Goal: Information Seeking & Learning: Learn about a topic

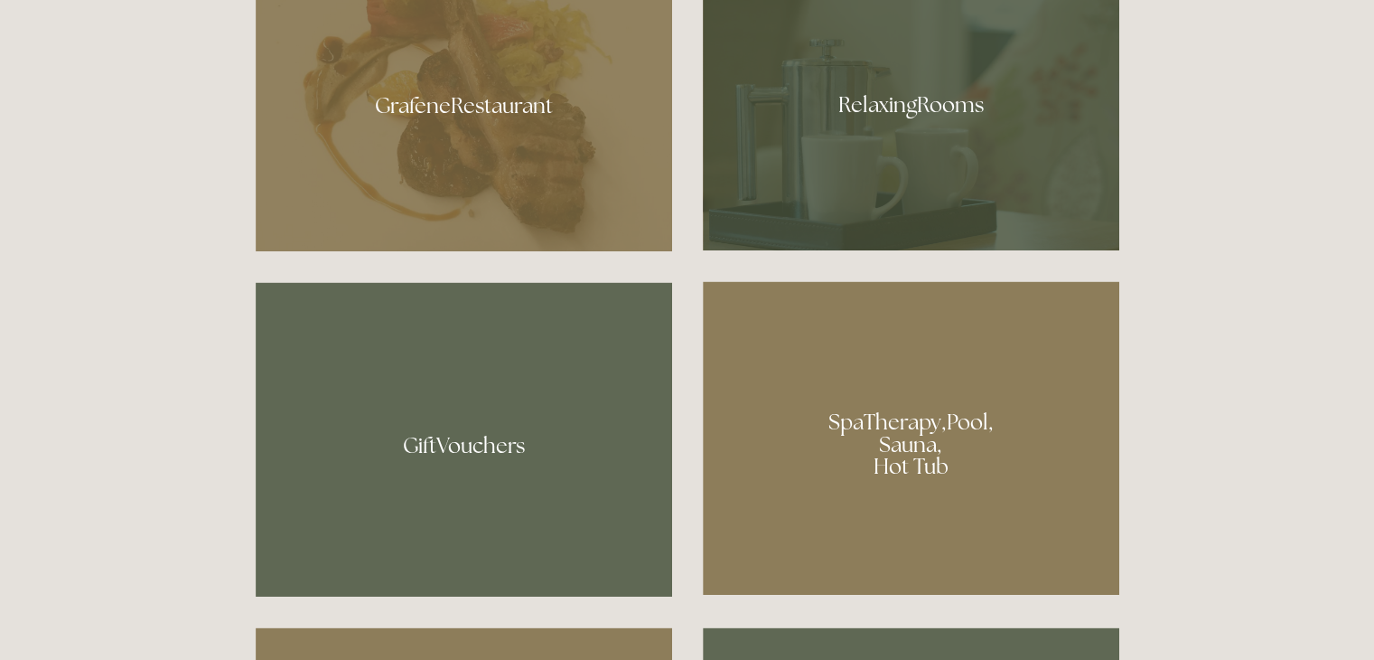
scroll to position [1183, 0]
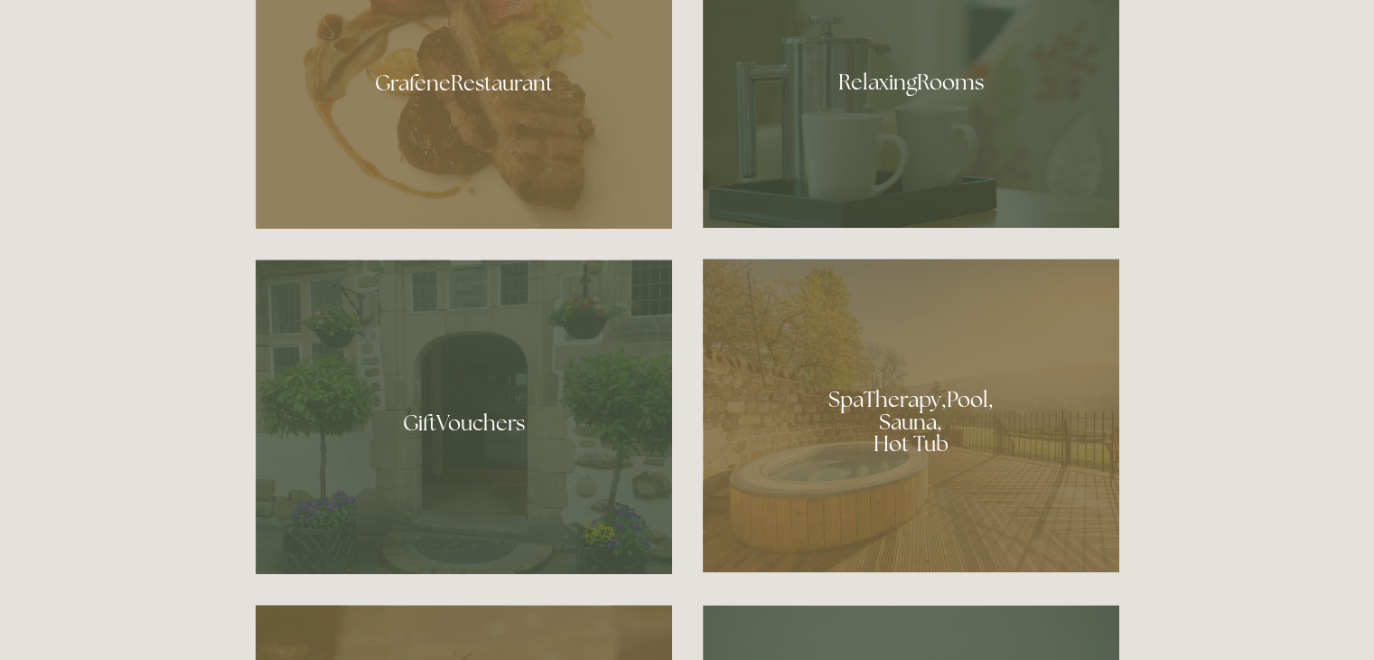
click at [495, 114] on div at bounding box center [464, 76] width 417 height 304
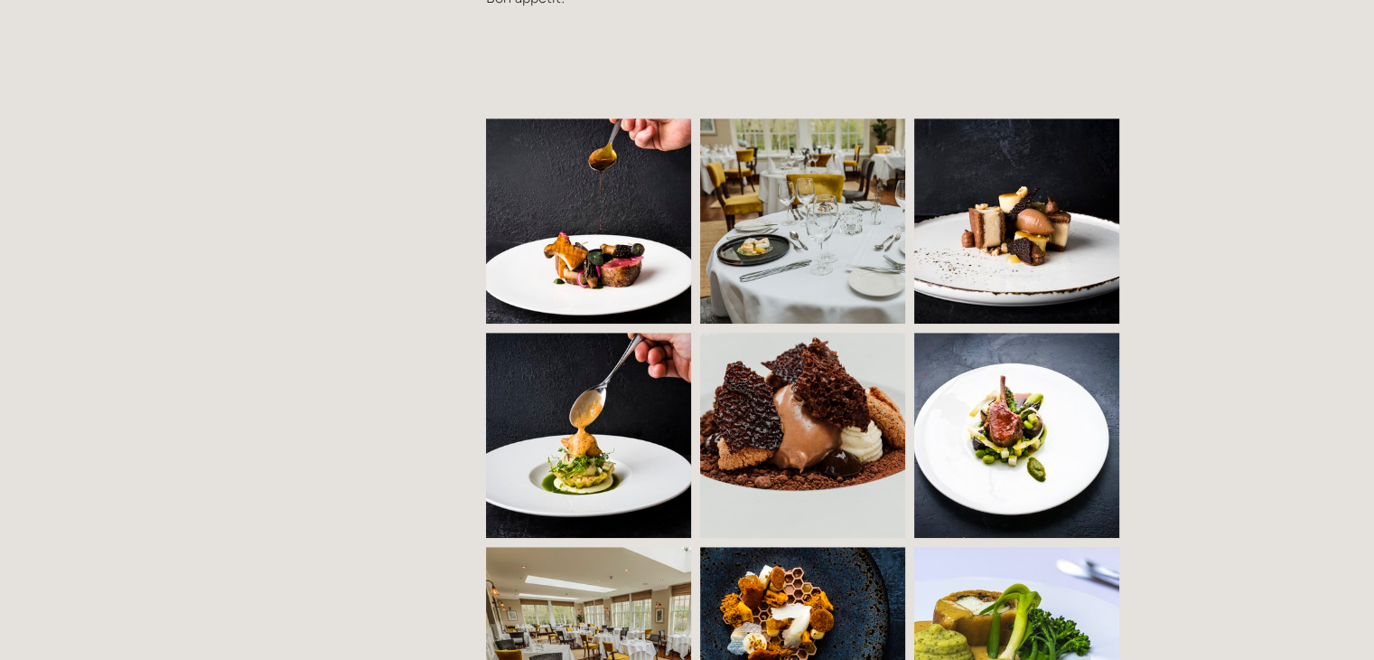
scroll to position [1229, 0]
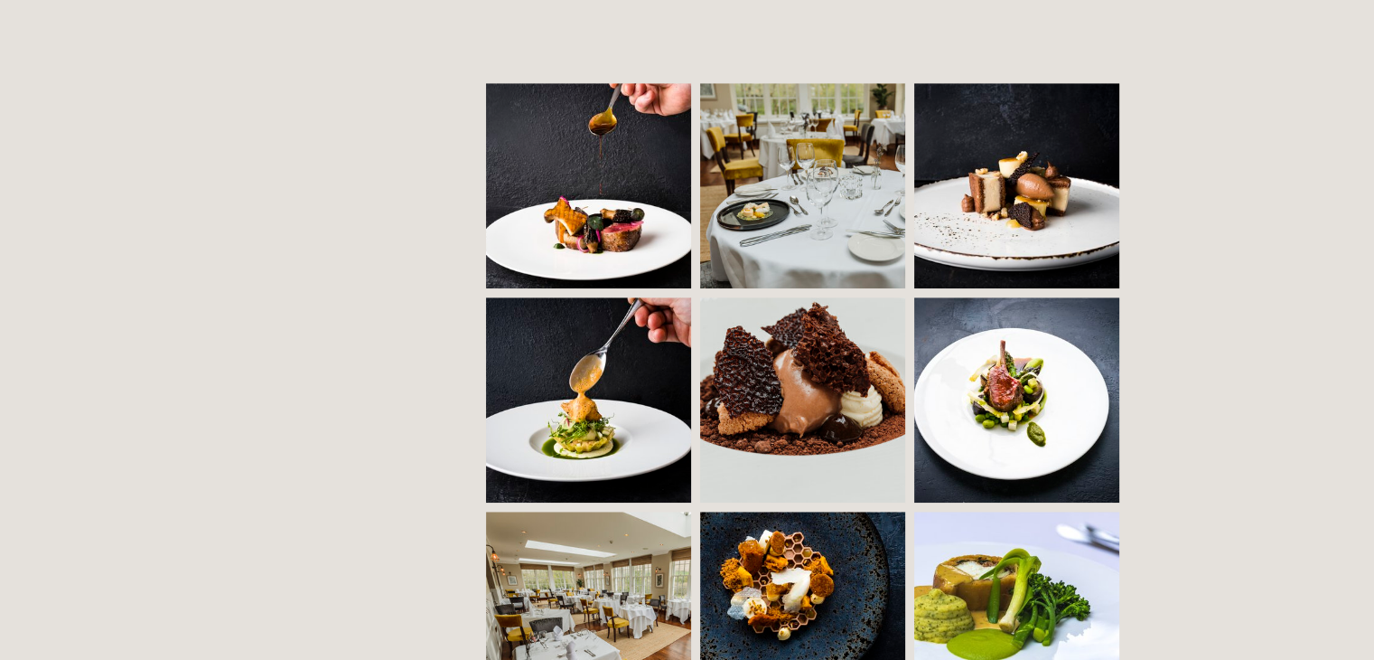
click at [557, 192] on img at bounding box center [603, 185] width 313 height 205
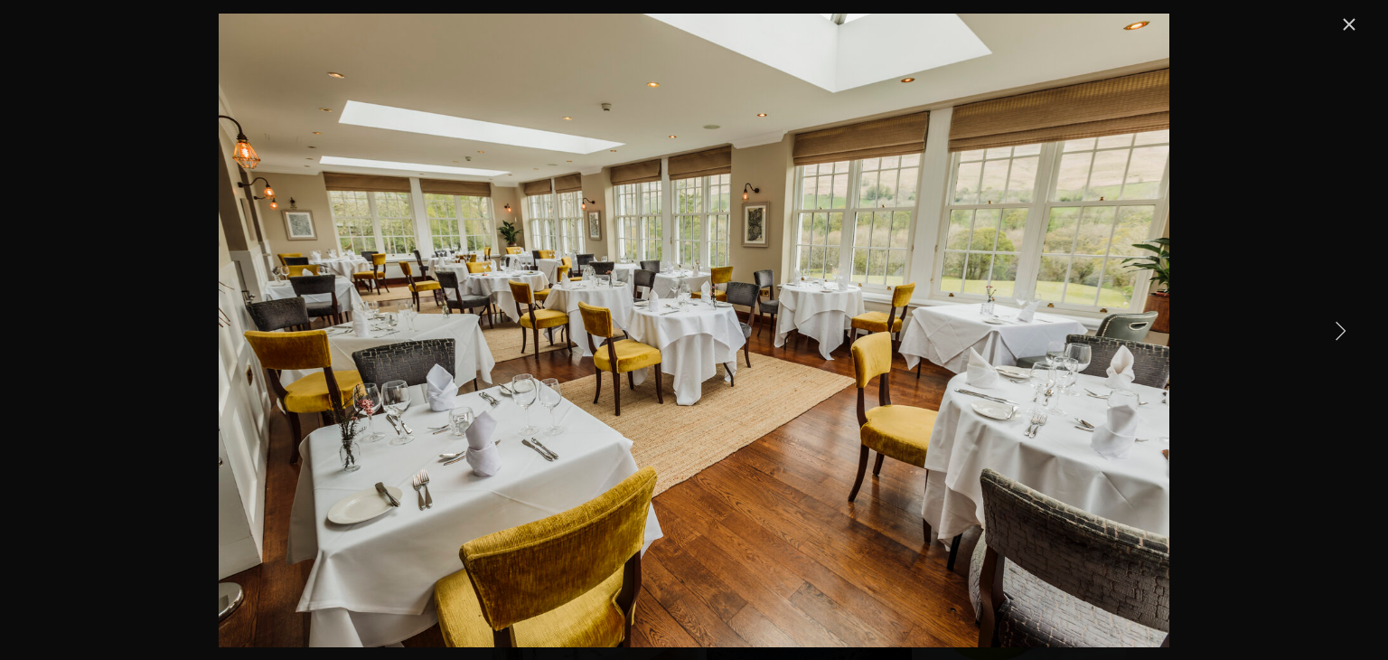
click at [1345, 23] on link "Close" at bounding box center [1349, 25] width 22 height 22
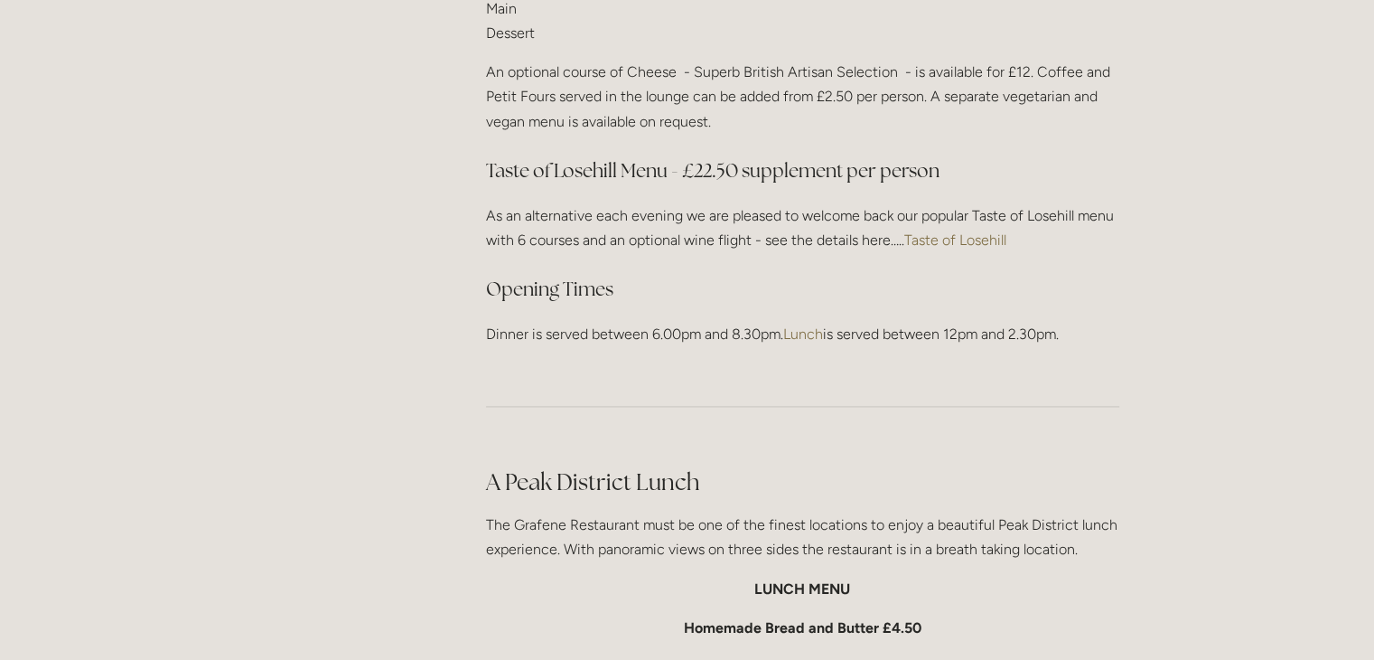
scroll to position [2527, 0]
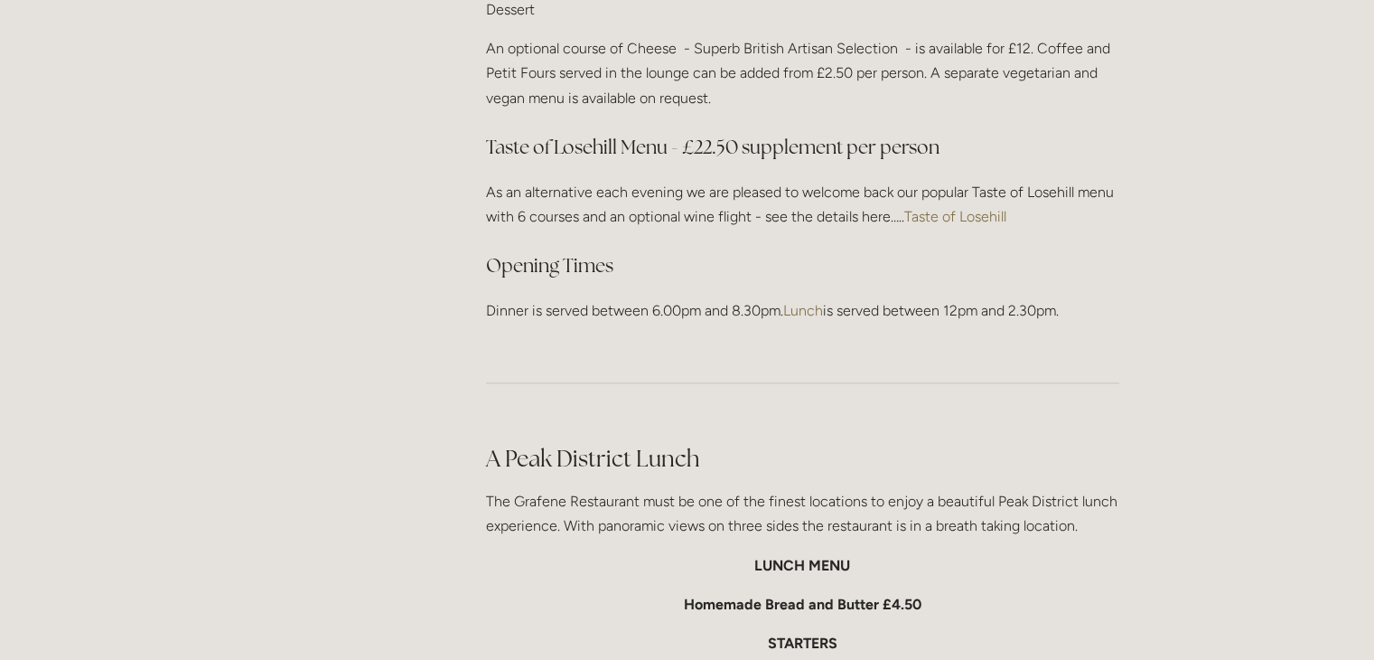
click at [978, 209] on link "Taste of Losehill" at bounding box center [955, 216] width 102 height 17
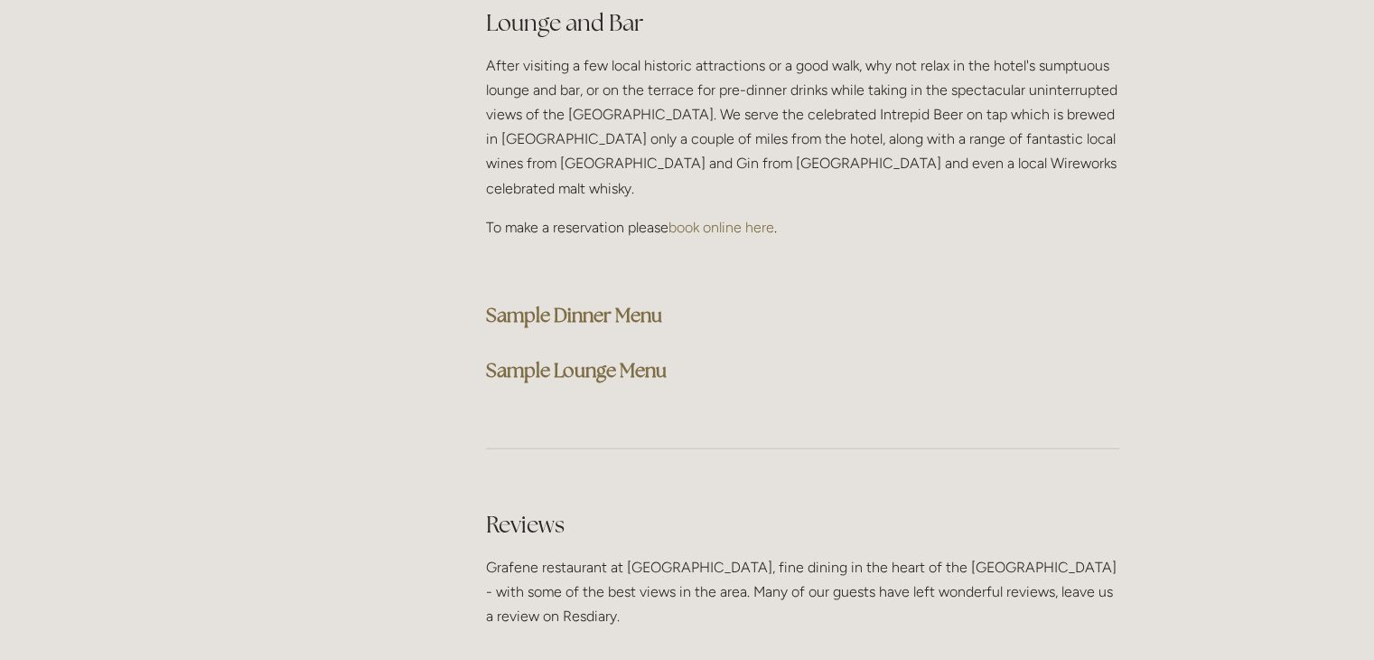
scroll to position [4695, 0]
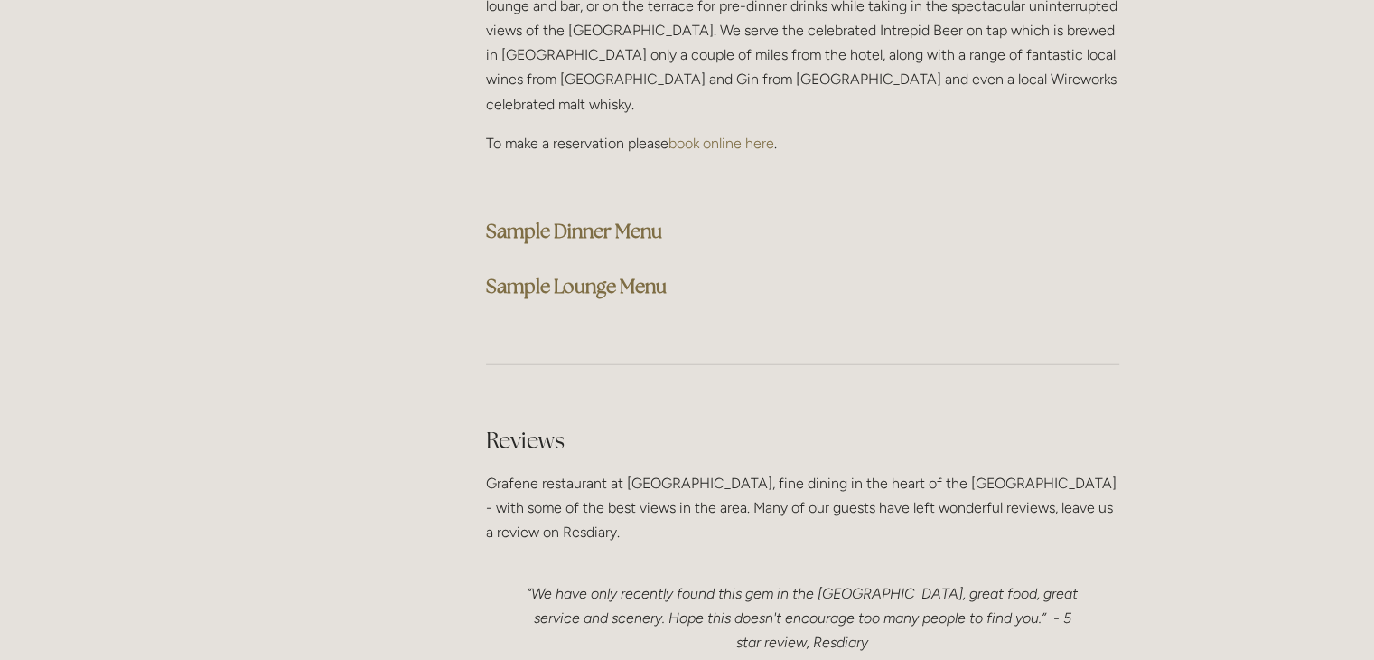
click at [585, 219] on strong "Sample Dinner Menu" at bounding box center [574, 231] width 176 height 24
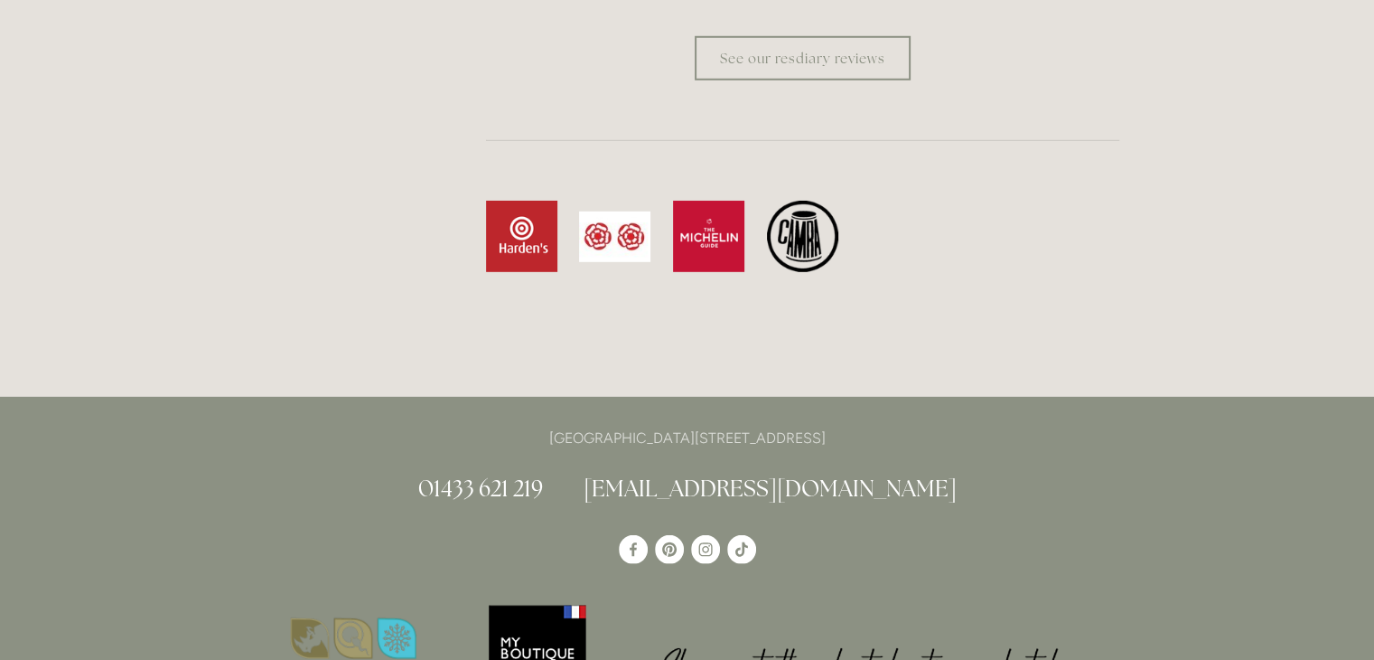
scroll to position [5405, 0]
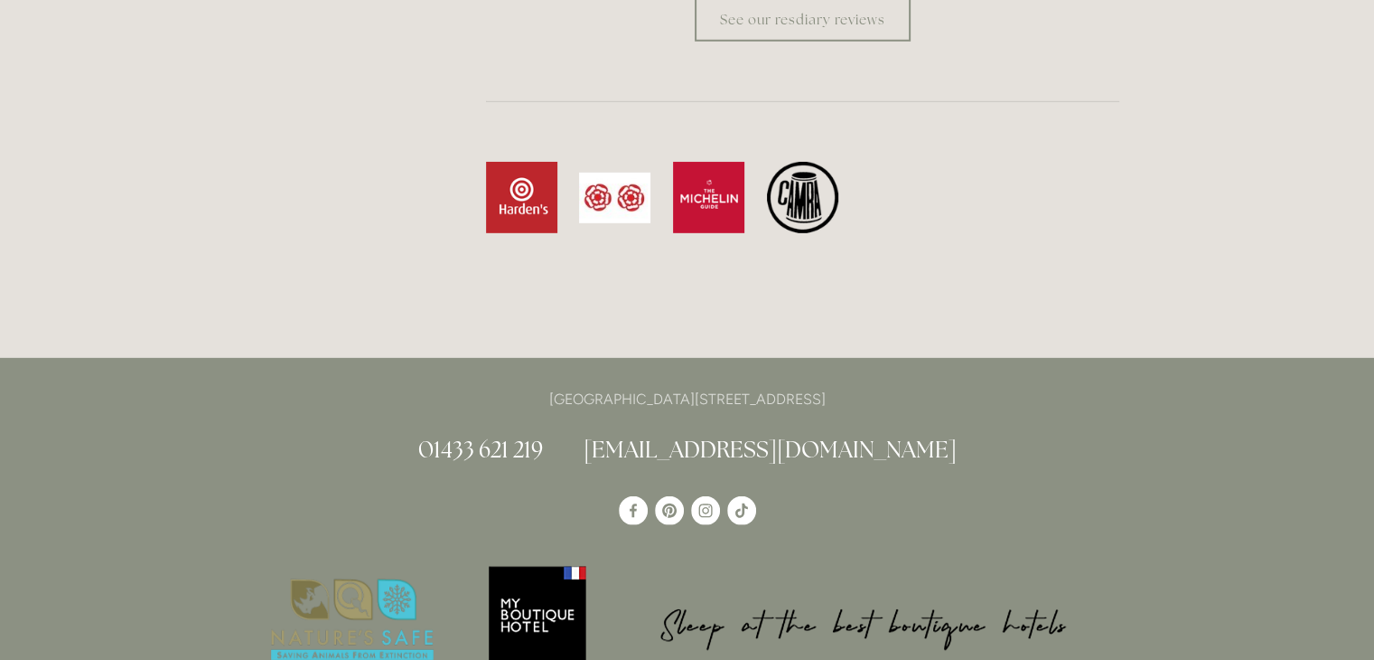
drag, startPoint x: 836, startPoint y: 342, endPoint x: 894, endPoint y: 353, distance: 58.8
click at [894, 387] on p "[GEOGRAPHIC_DATA][STREET_ADDRESS]" at bounding box center [688, 399] width 864 height 24
copy p "S33 6AF"
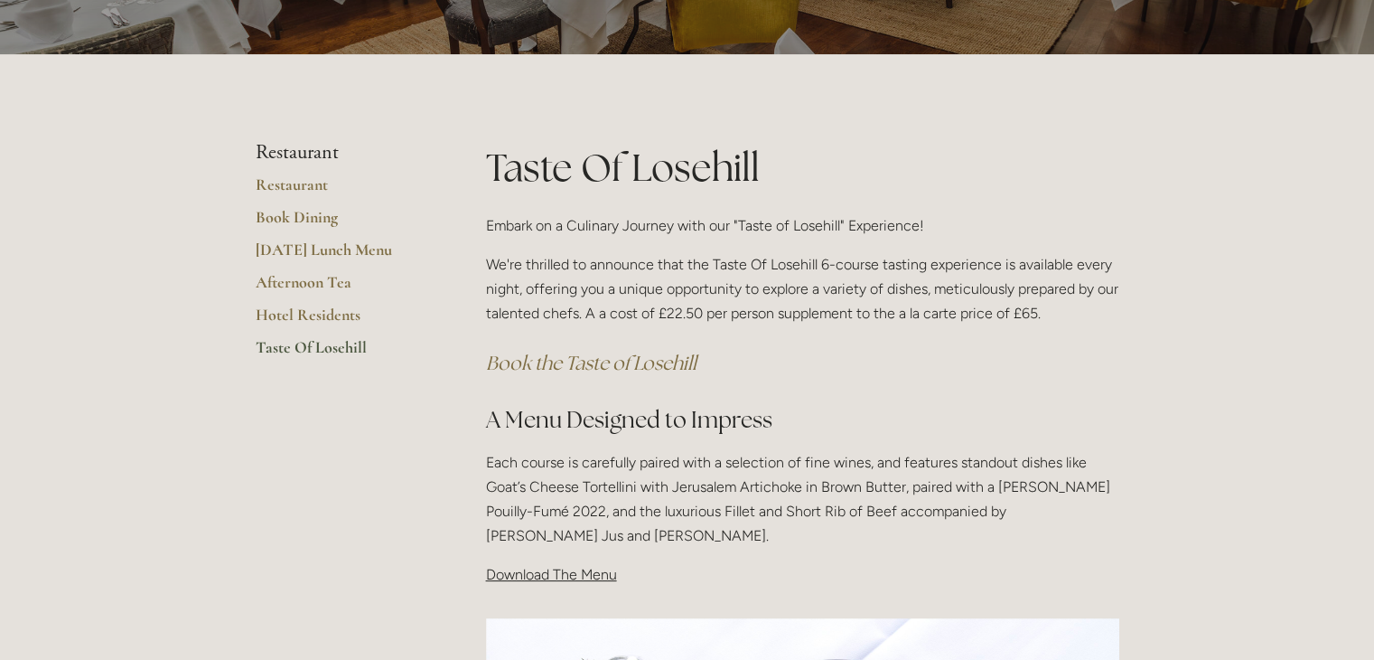
scroll to position [217, 0]
click at [566, 581] on span "Download The Menu" at bounding box center [551, 574] width 131 height 17
click at [531, 577] on span "Download The Menu" at bounding box center [551, 574] width 131 height 17
click at [493, 578] on span "Download The Menu" at bounding box center [551, 574] width 131 height 17
click at [528, 577] on span "Download The Menu" at bounding box center [551, 574] width 131 height 17
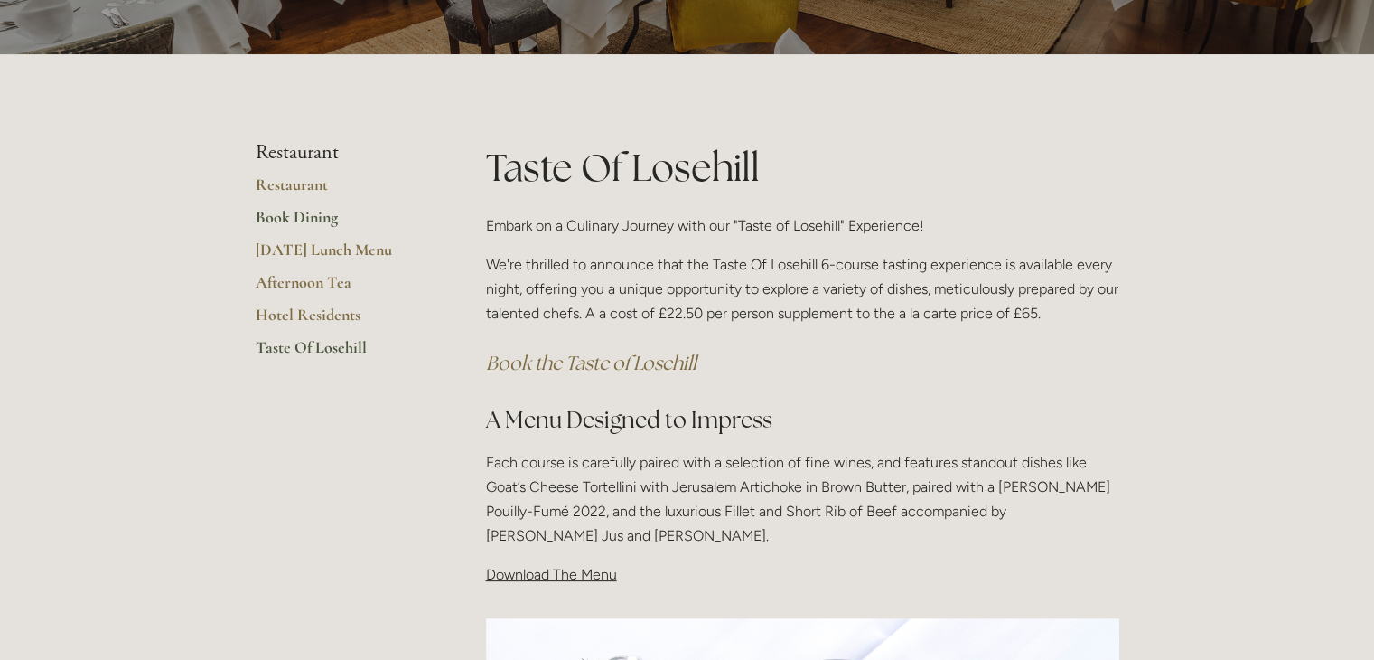
click at [295, 218] on link "Book Dining" at bounding box center [342, 223] width 173 height 33
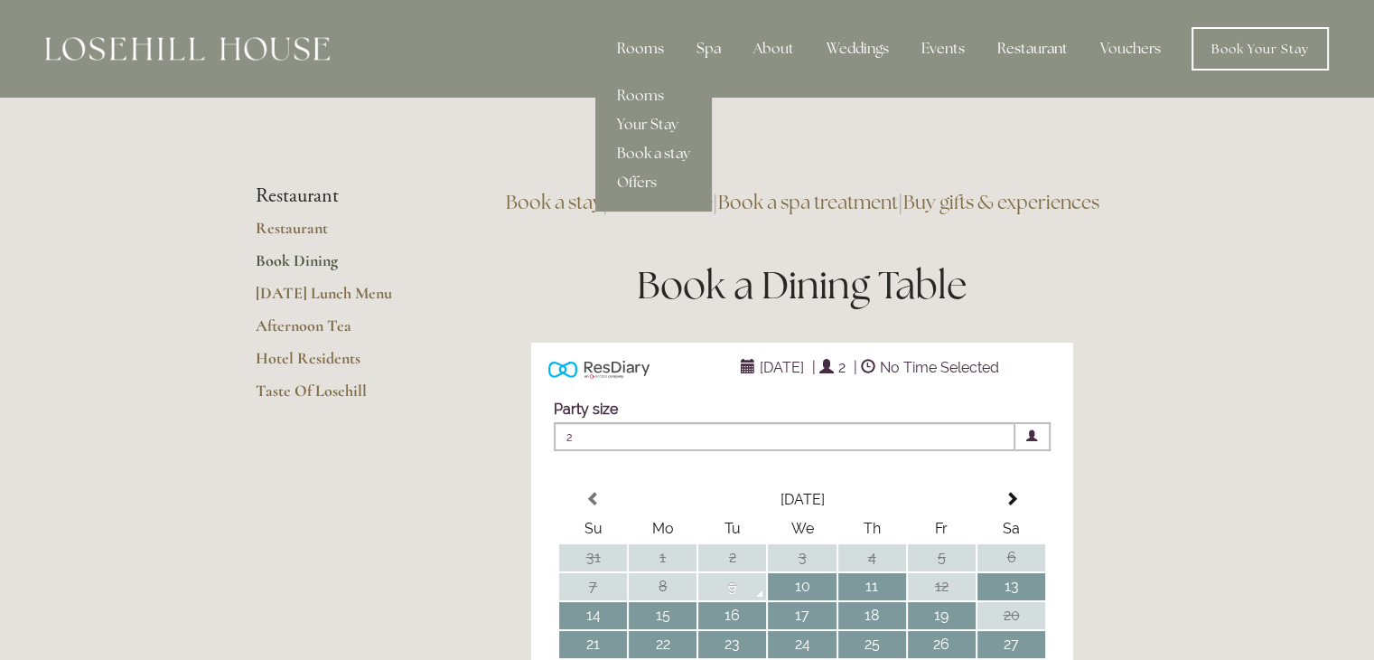
click at [643, 43] on div "Rooms" at bounding box center [641, 49] width 76 height 36
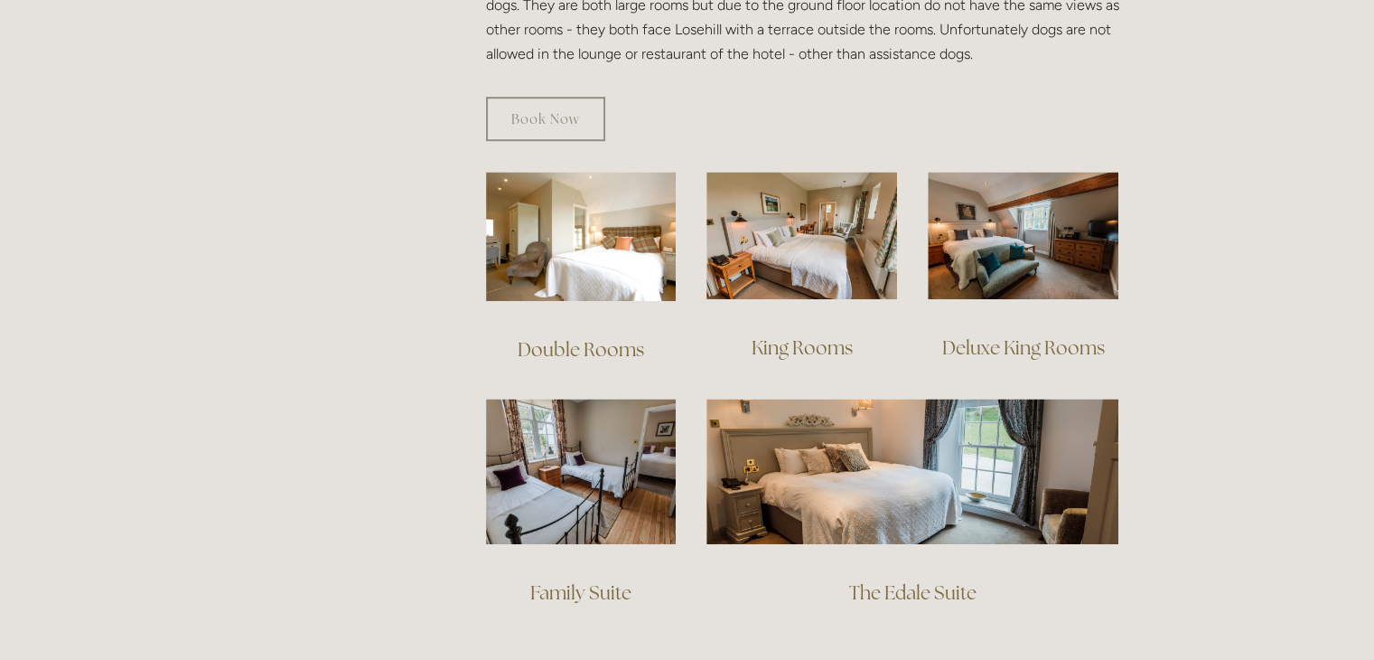
scroll to position [1120, 0]
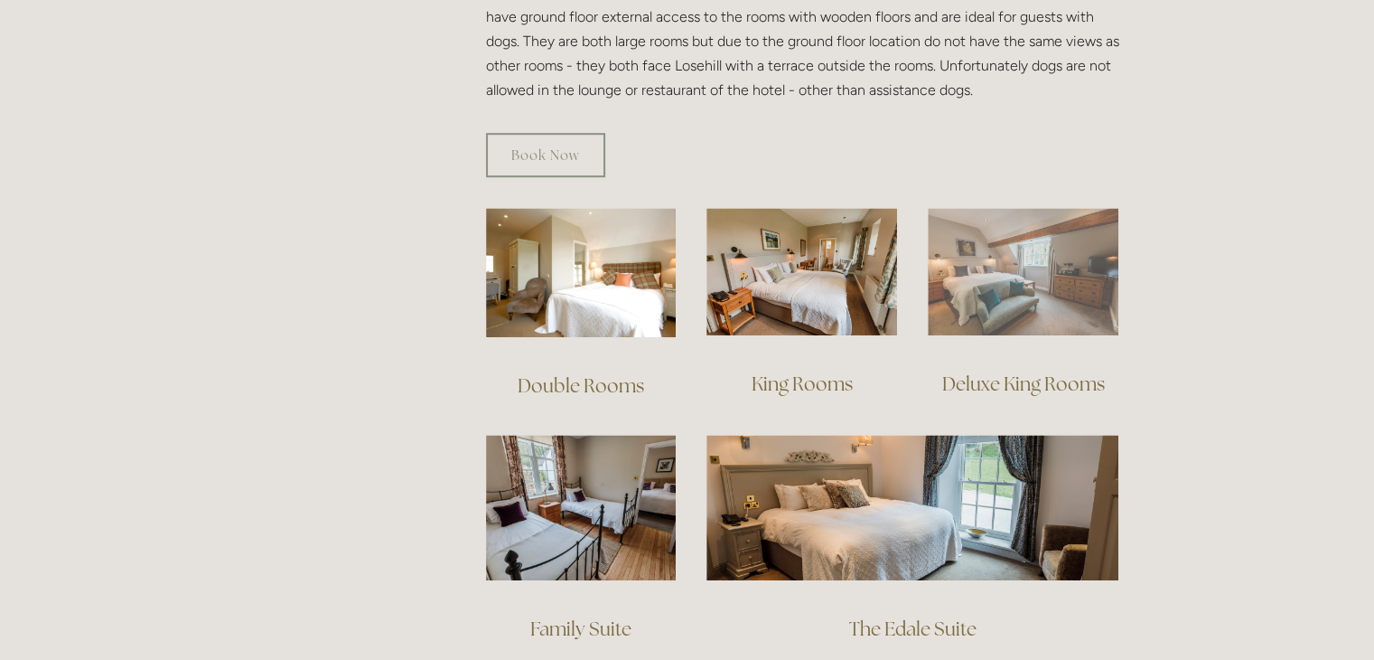
click at [977, 258] on img at bounding box center [1023, 271] width 191 height 127
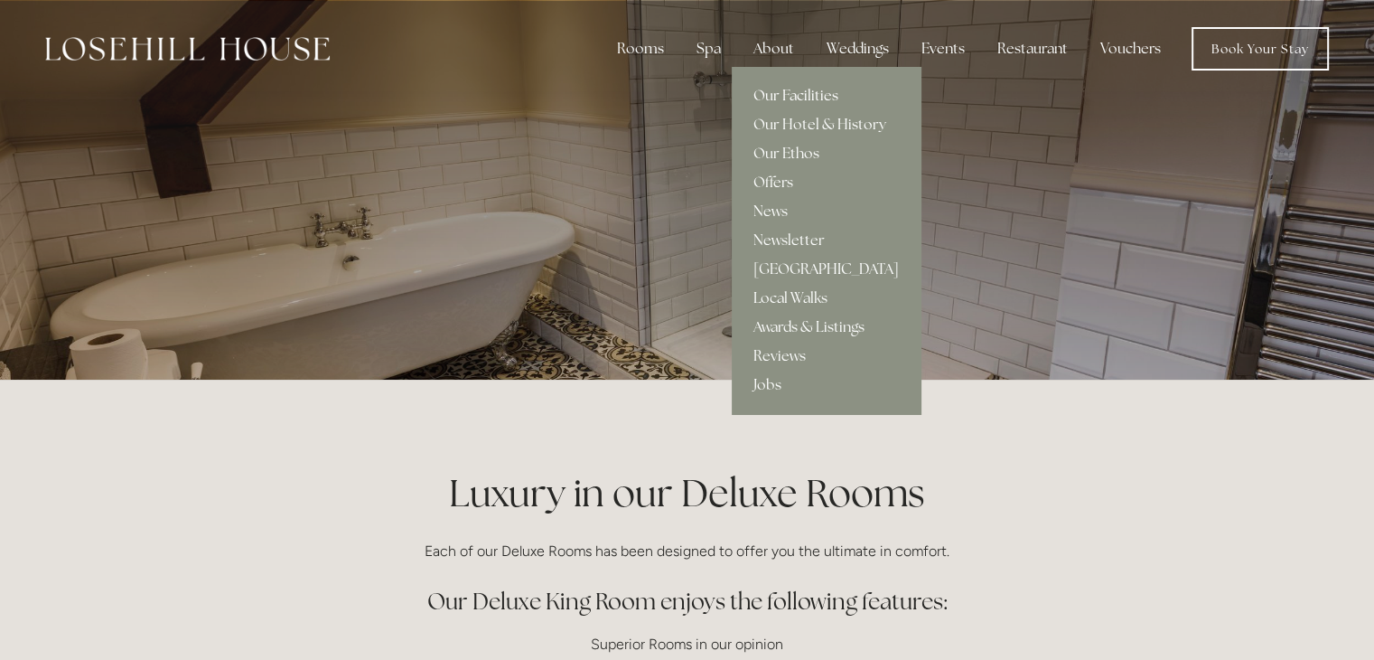
click at [764, 98] on link "Our Facilities" at bounding box center [826, 95] width 189 height 29
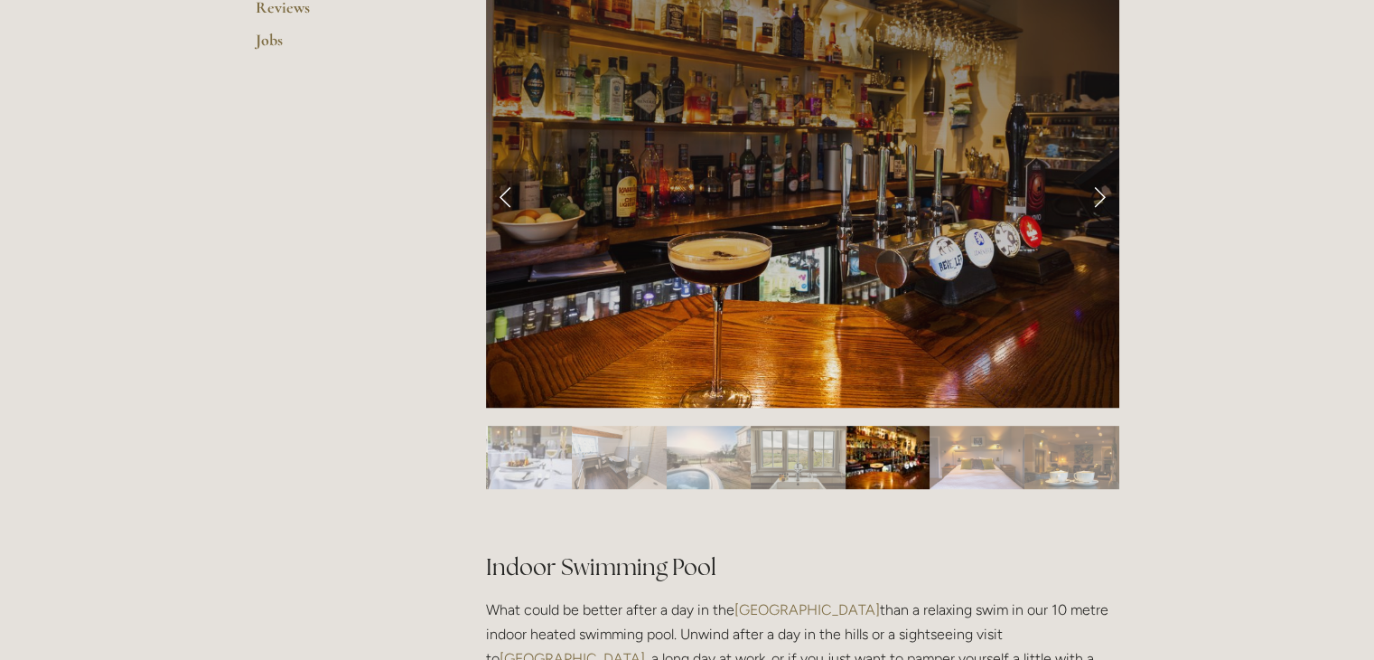
scroll to position [759, 0]
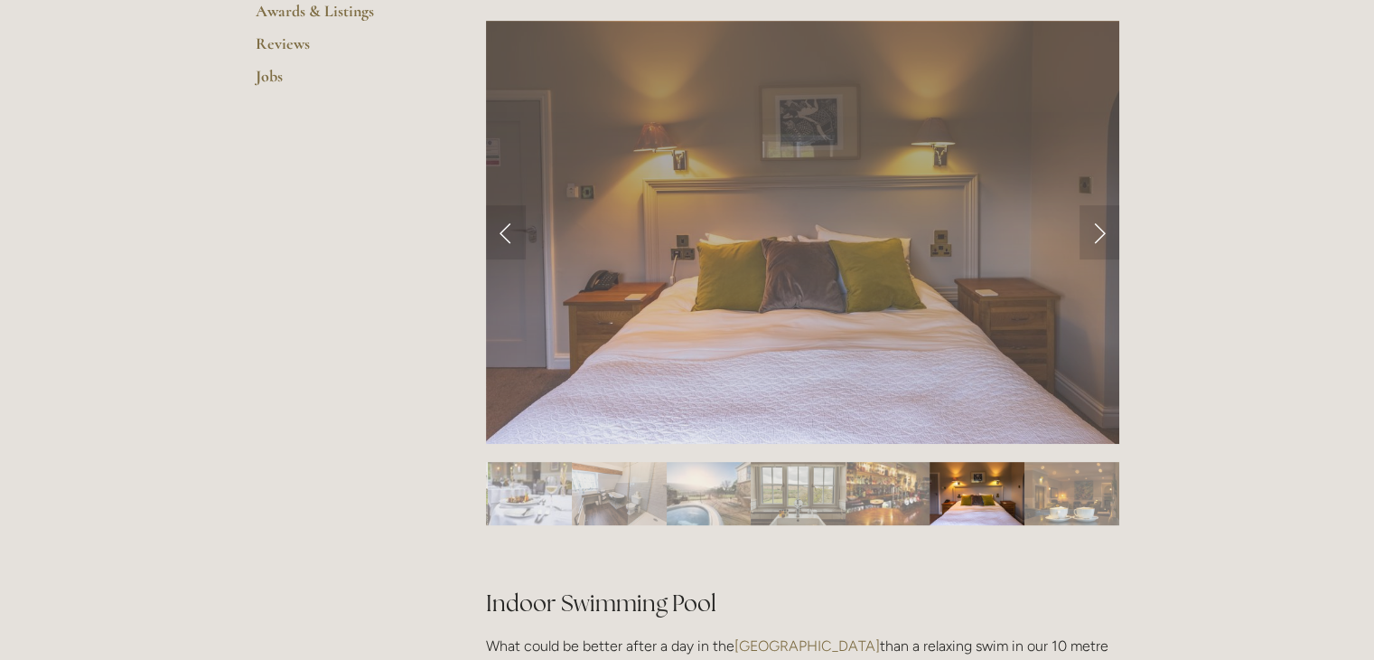
click at [788, 452] on div at bounding box center [802, 452] width 633 height 0
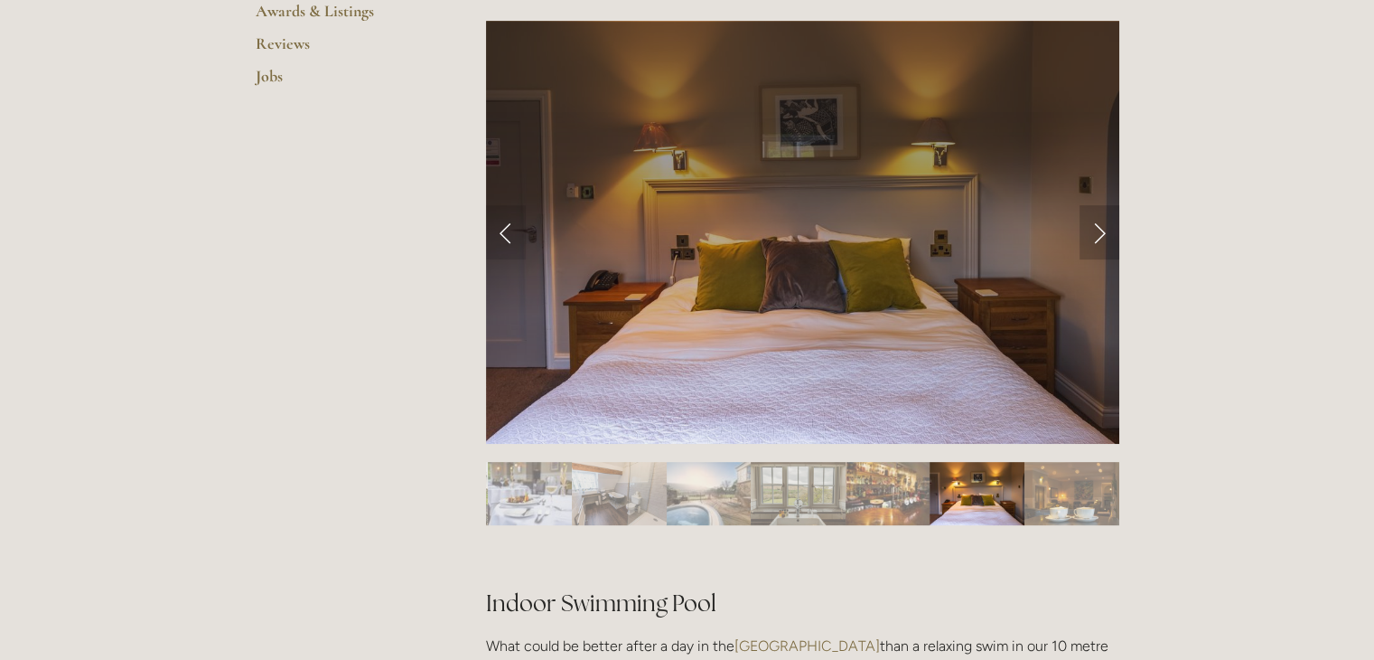
click at [1100, 232] on link "Next Slide" at bounding box center [1100, 232] width 40 height 54
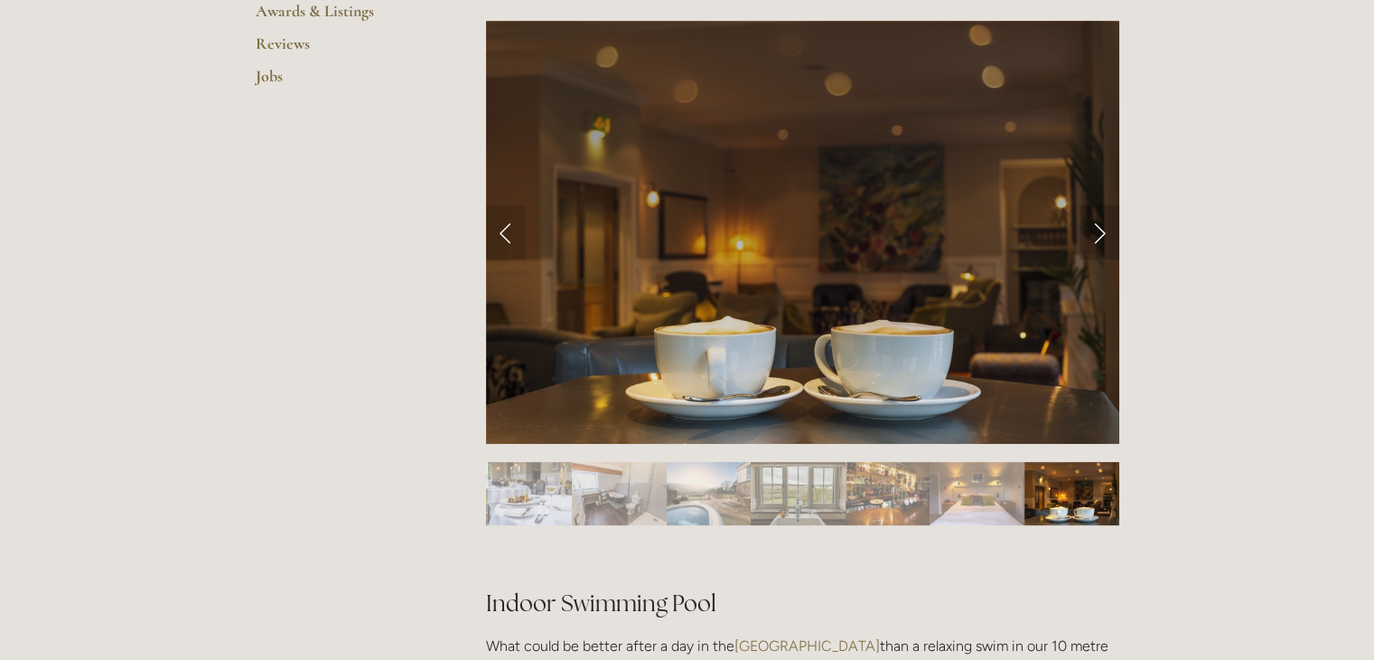
click at [1100, 232] on link "Next Slide" at bounding box center [1100, 232] width 40 height 54
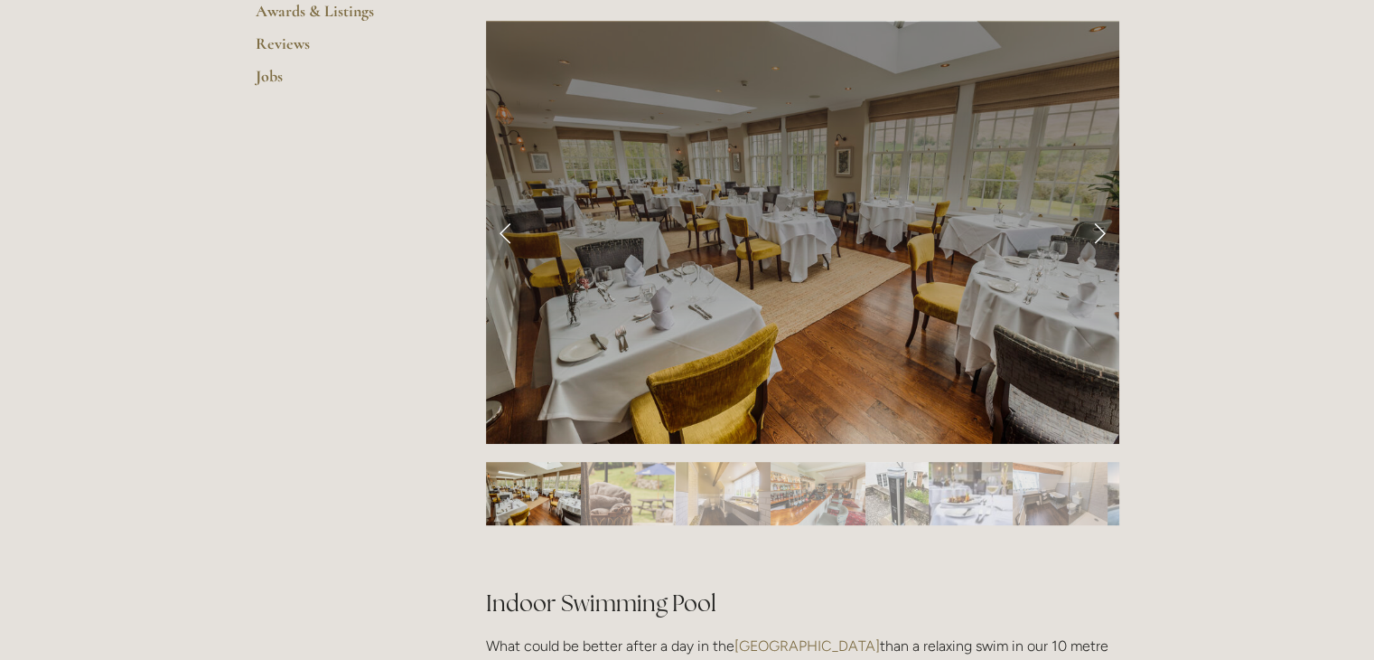
click at [1100, 232] on link "Next Slide" at bounding box center [1100, 232] width 40 height 54
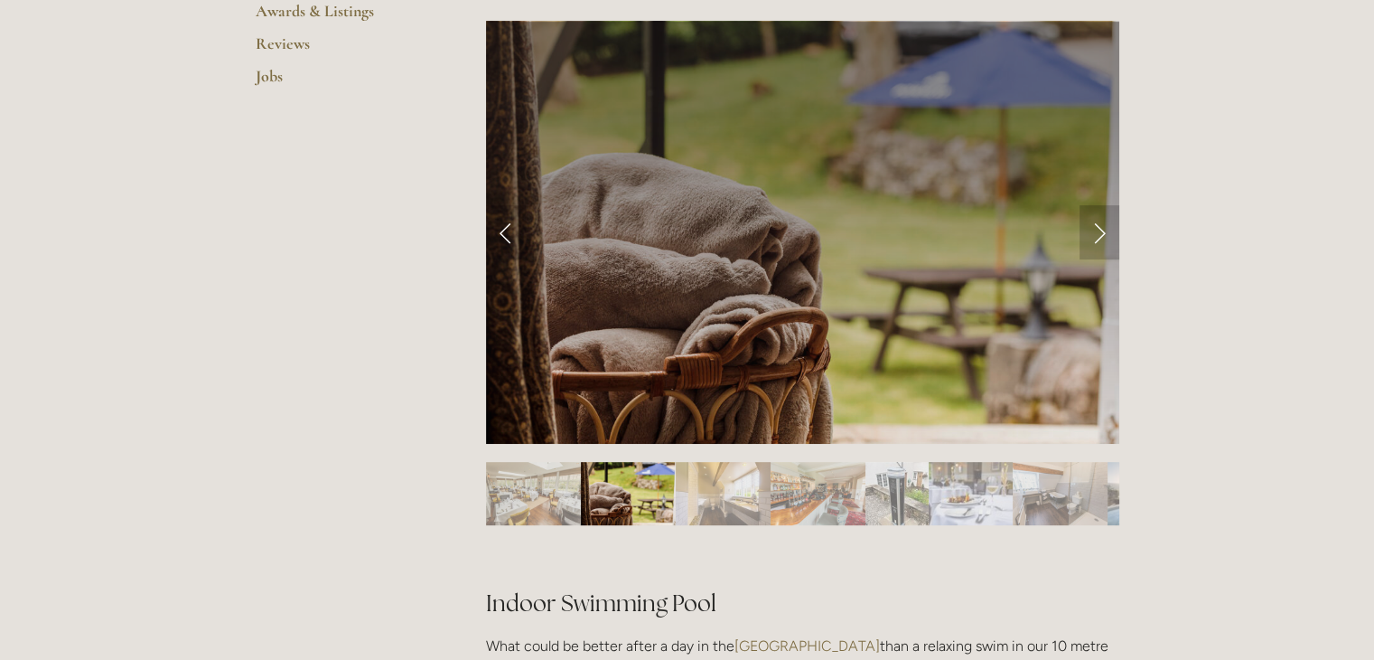
click at [1100, 232] on link "Next Slide" at bounding box center [1100, 232] width 40 height 54
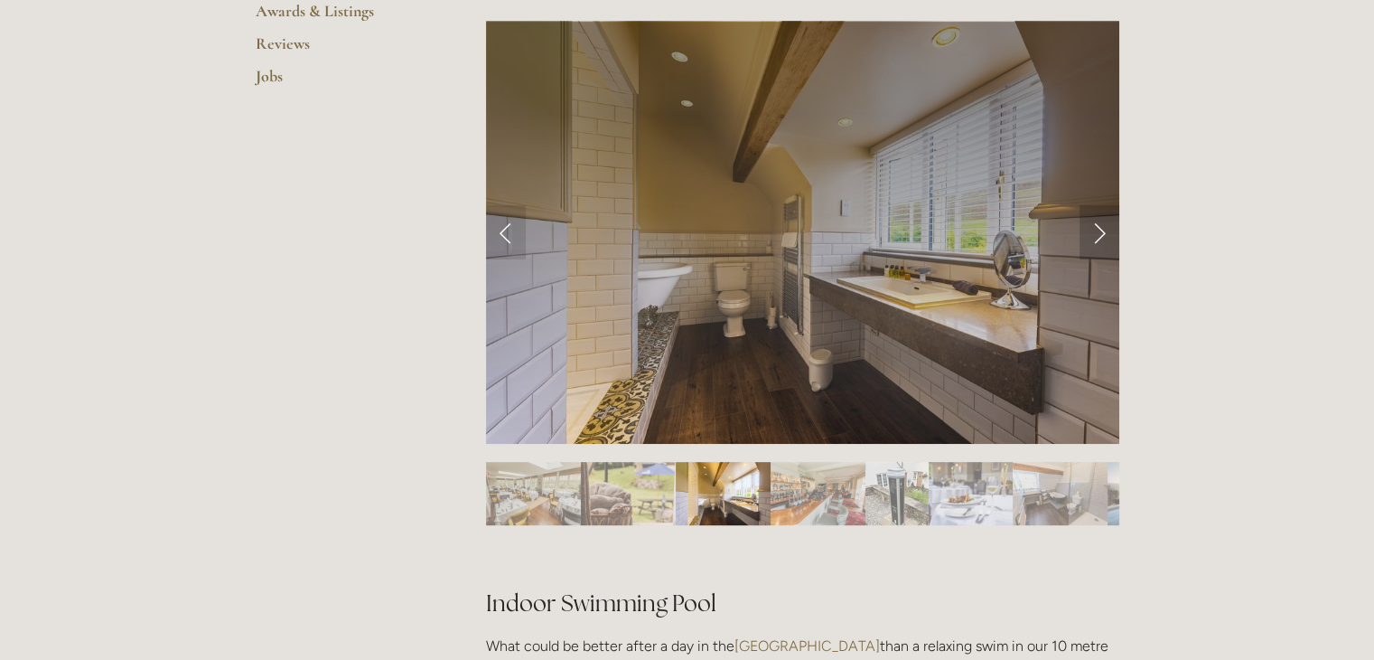
click at [1100, 232] on link "Next Slide" at bounding box center [1100, 232] width 40 height 54
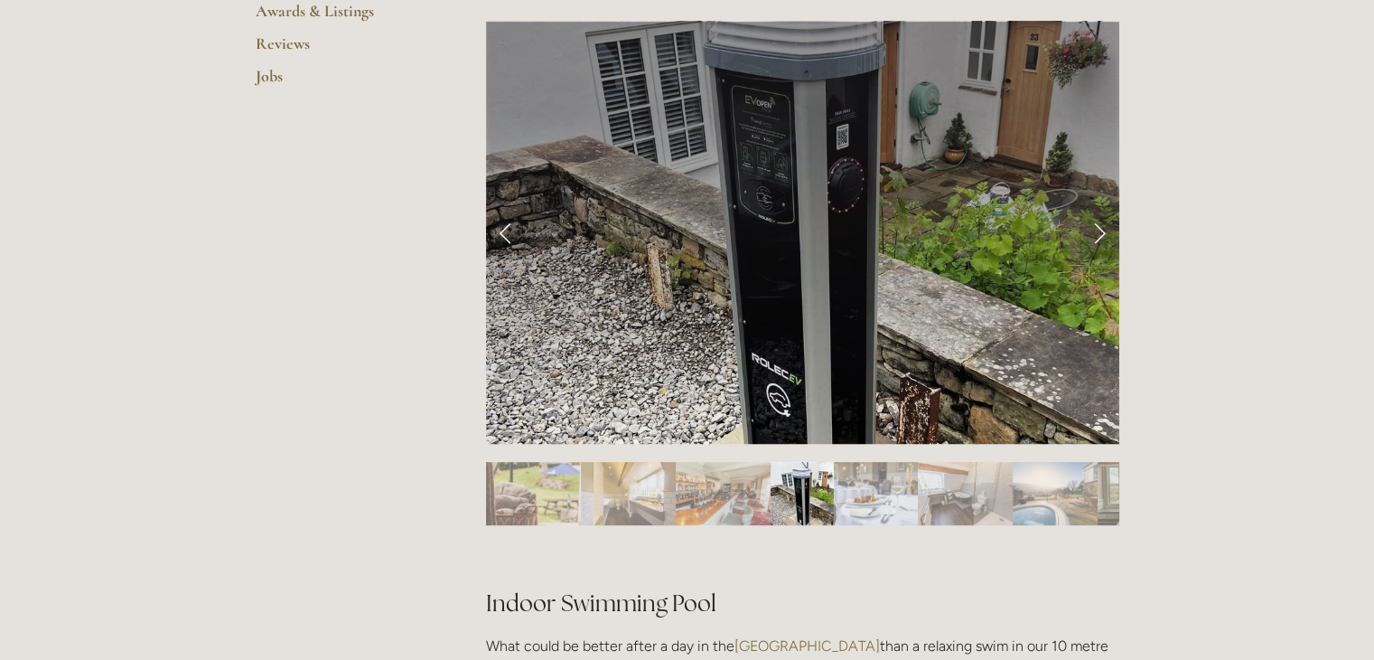
click at [1100, 232] on link "Next Slide" at bounding box center [1100, 232] width 40 height 54
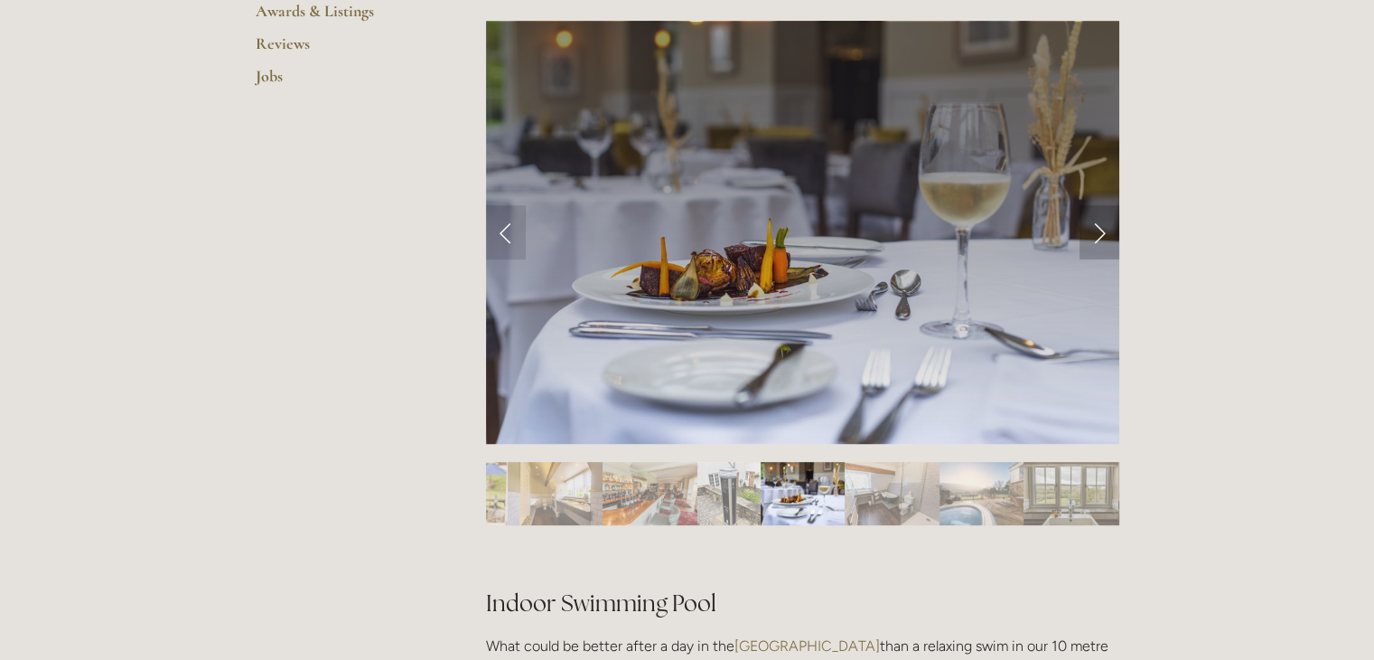
click at [1100, 232] on link "Next Slide" at bounding box center [1100, 232] width 40 height 54
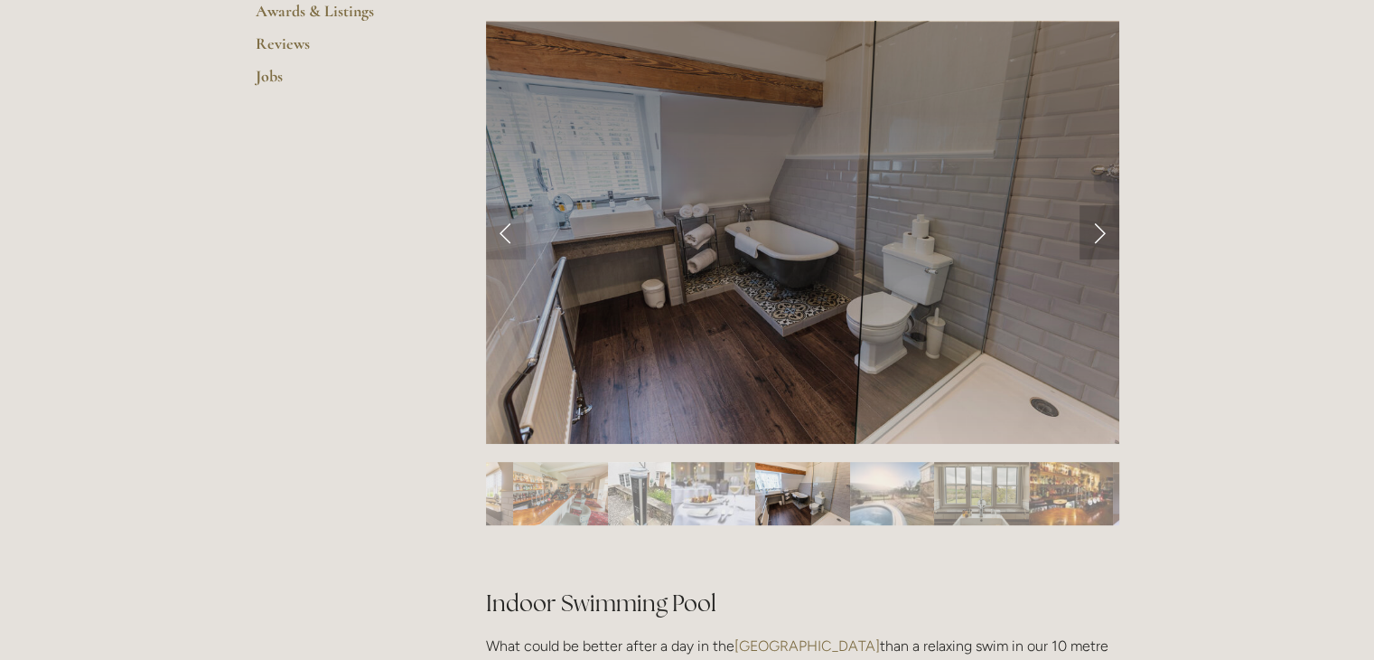
click at [1100, 232] on link "Next Slide" at bounding box center [1100, 232] width 40 height 54
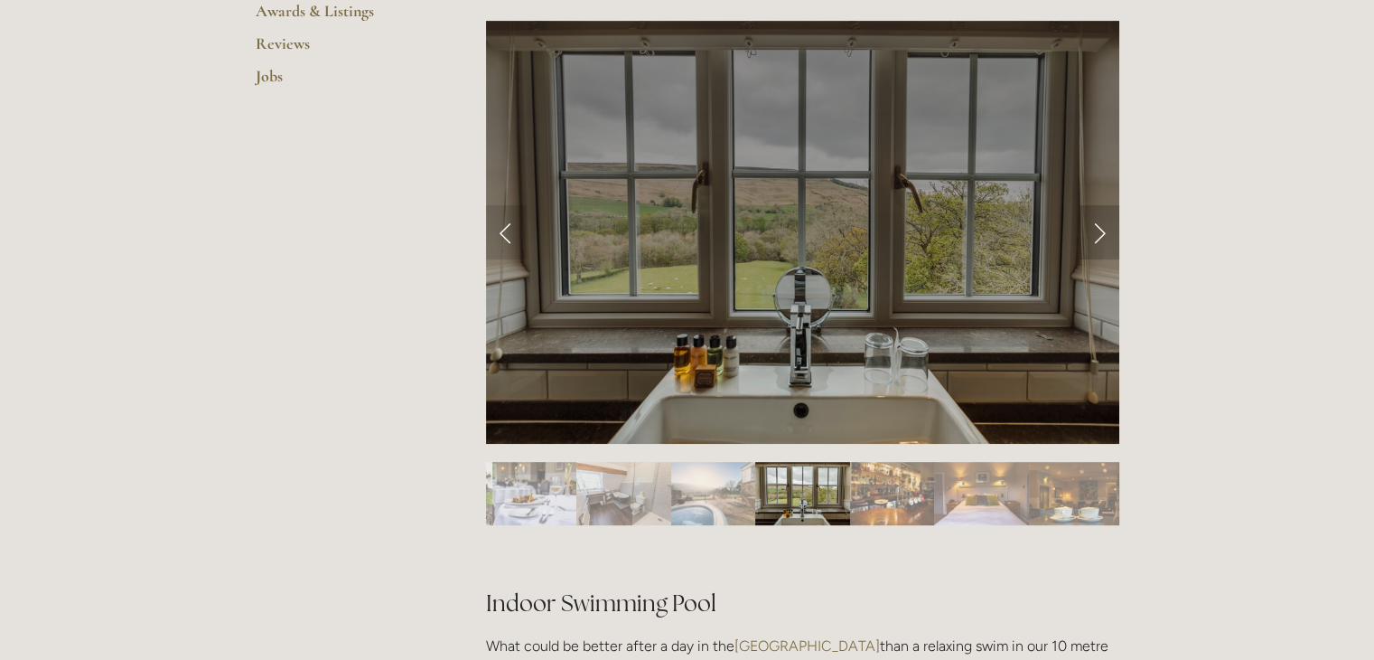
click at [1100, 232] on link "Next Slide" at bounding box center [1100, 232] width 40 height 54
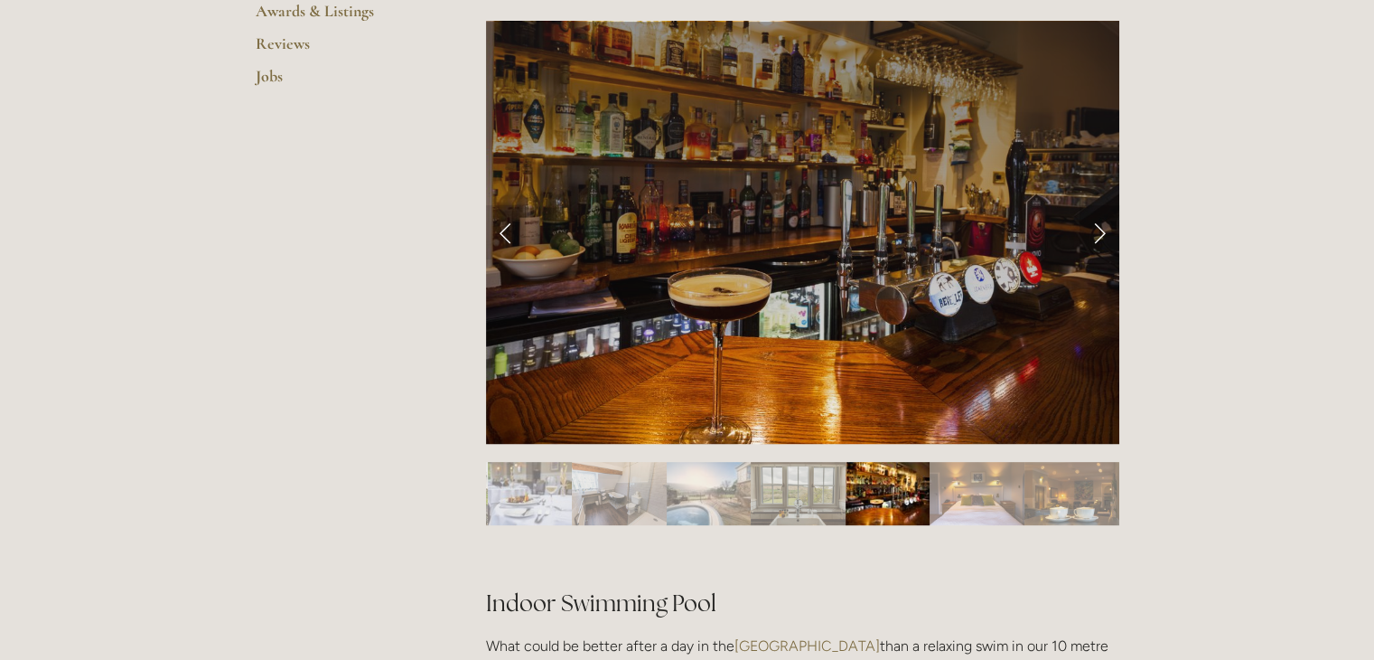
click at [1100, 232] on link "Next Slide" at bounding box center [1100, 232] width 40 height 54
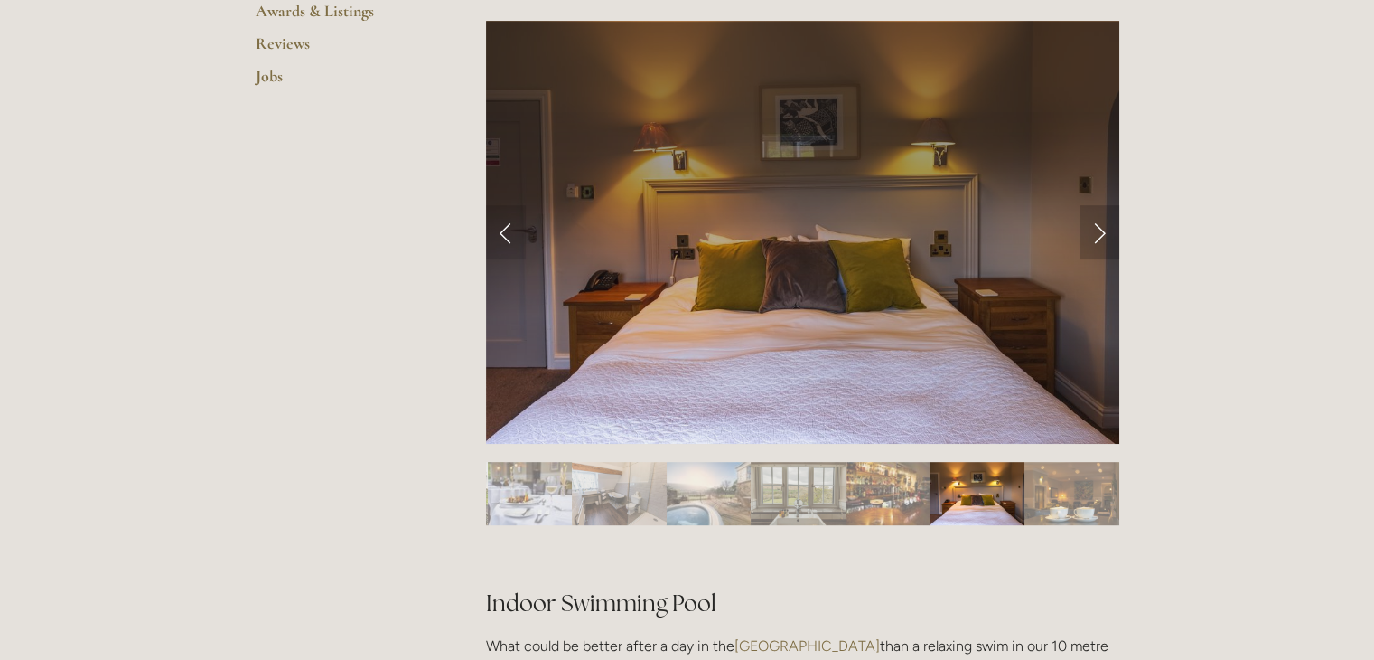
click at [1100, 232] on link "Next Slide" at bounding box center [1100, 232] width 40 height 54
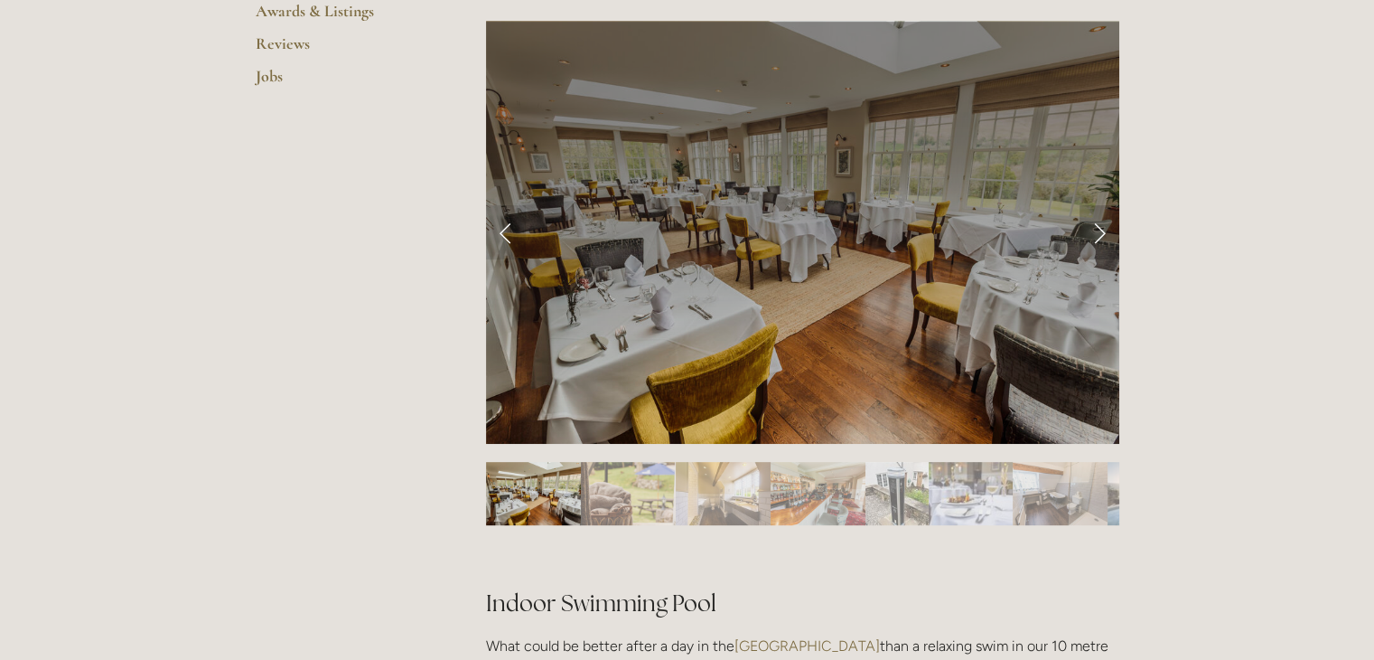
click at [1100, 232] on link "Next Slide" at bounding box center [1100, 232] width 40 height 54
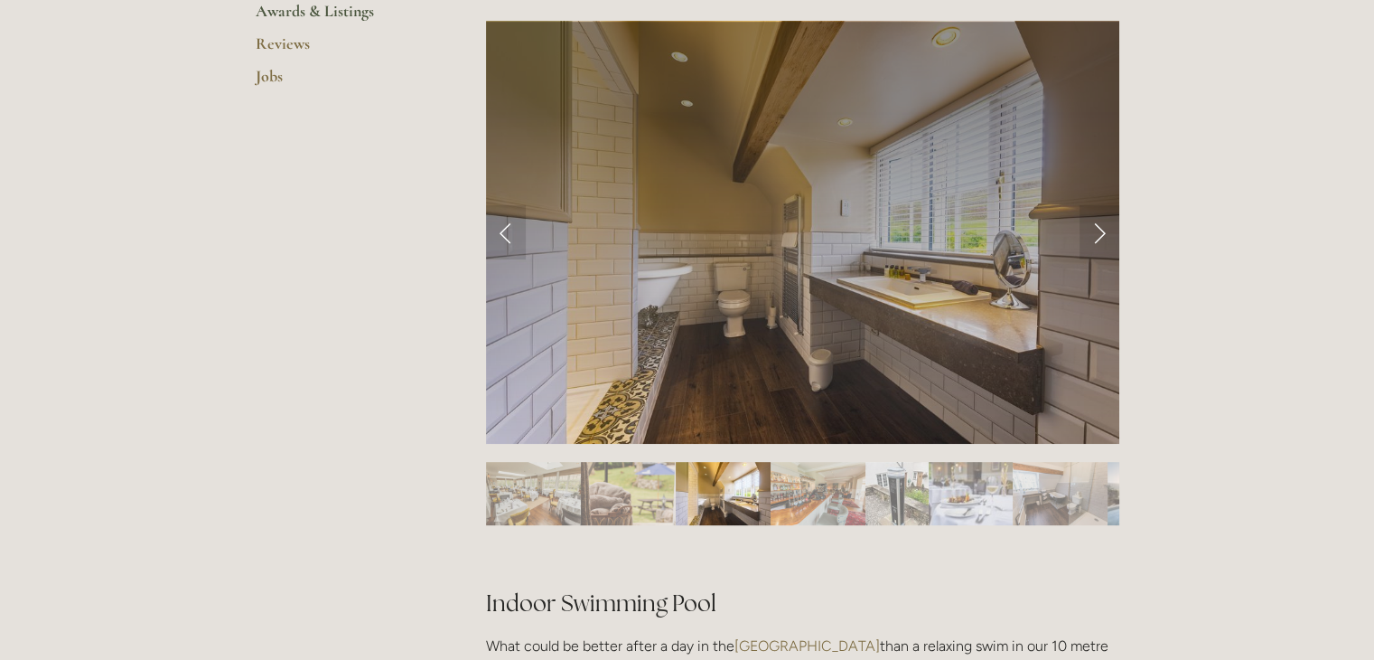
click at [307, 14] on link "Awards & Listings" at bounding box center [342, 17] width 173 height 33
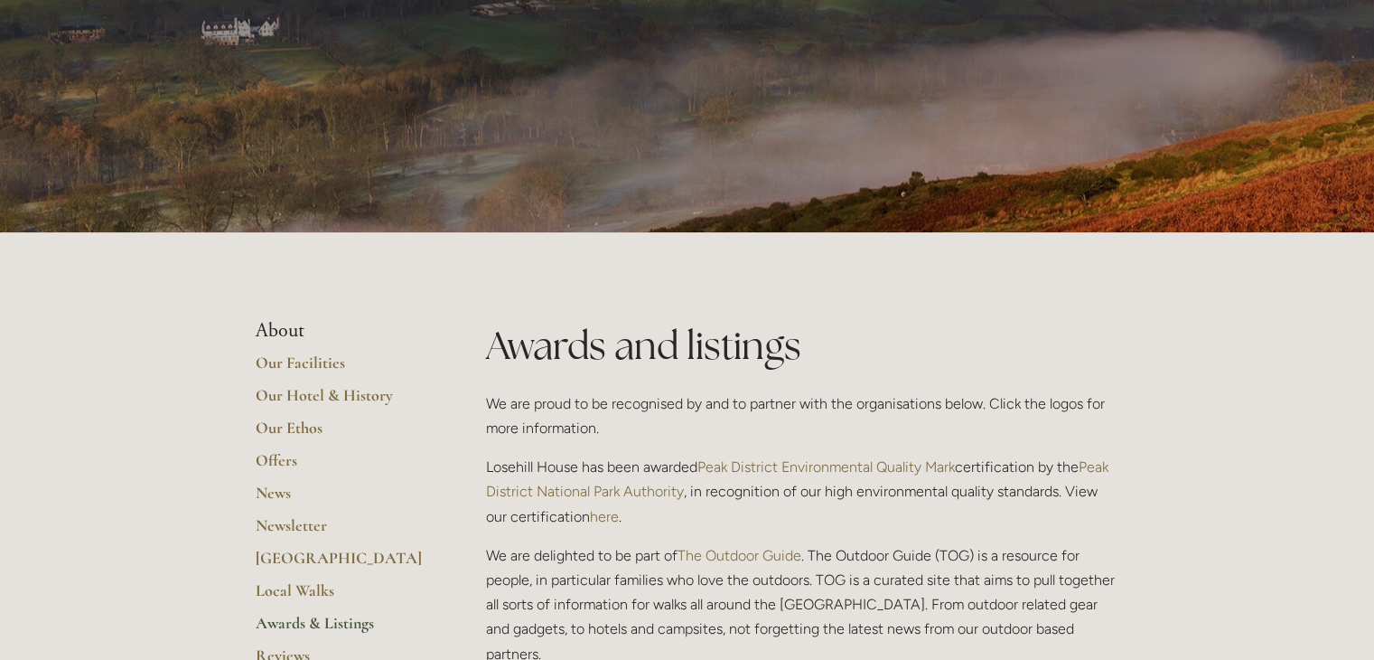
scroll to position [361, 0]
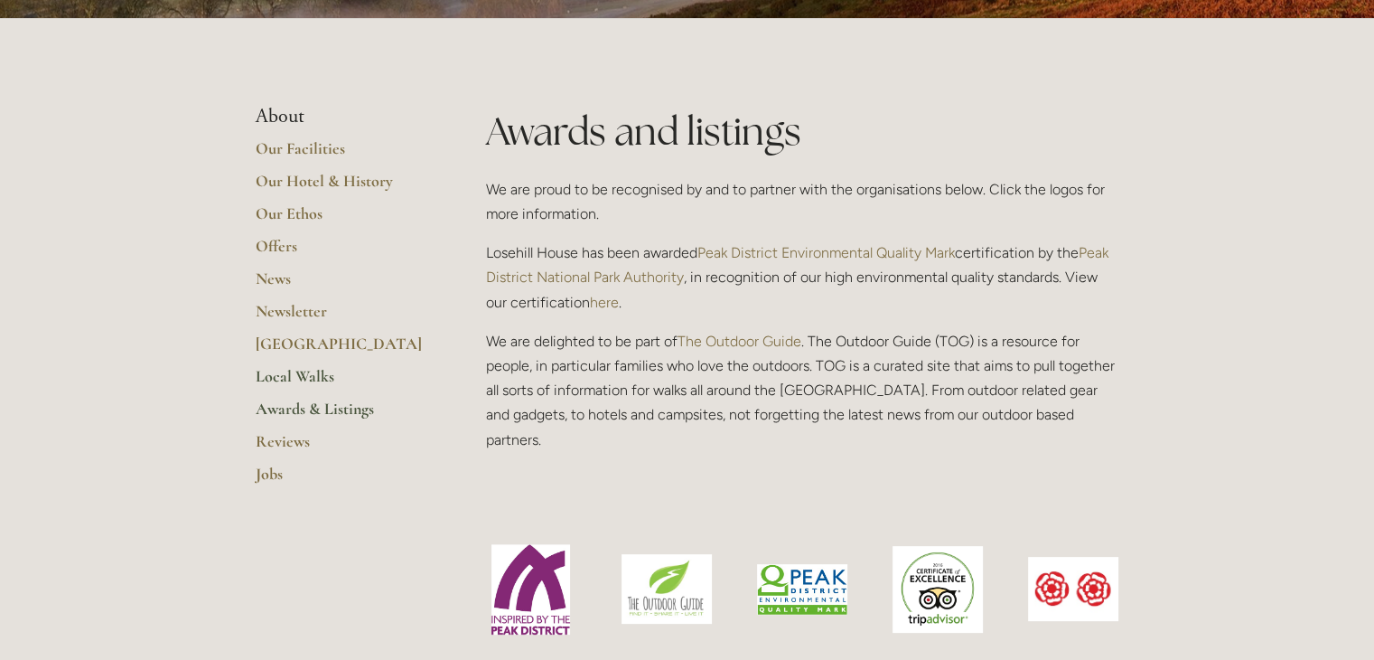
click at [286, 376] on link "Local Walks" at bounding box center [342, 382] width 173 height 33
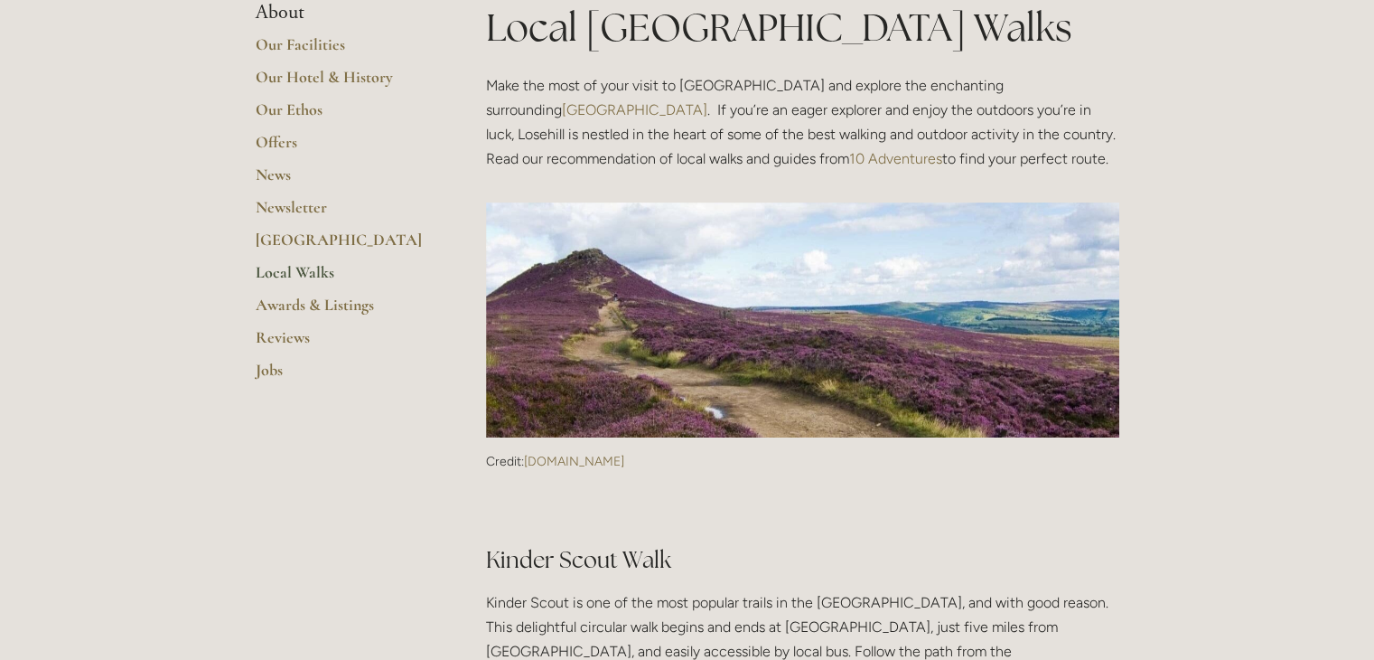
scroll to position [361, 0]
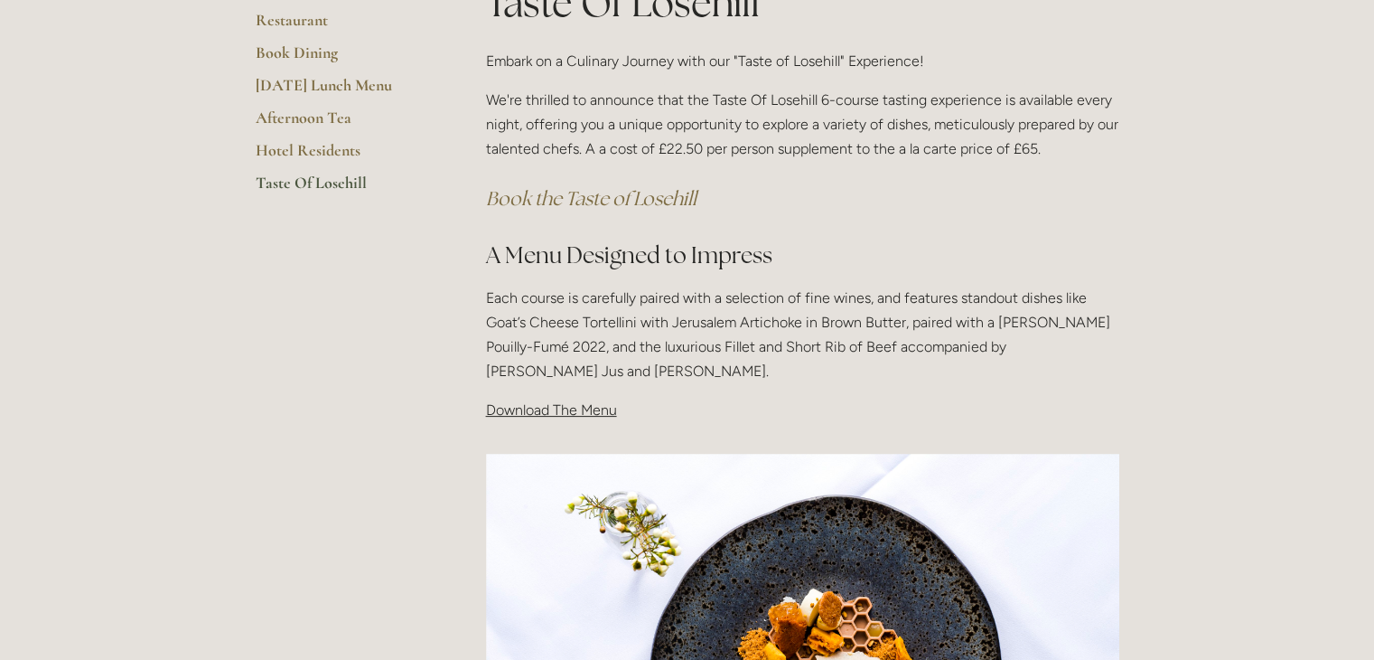
scroll to position [361, 0]
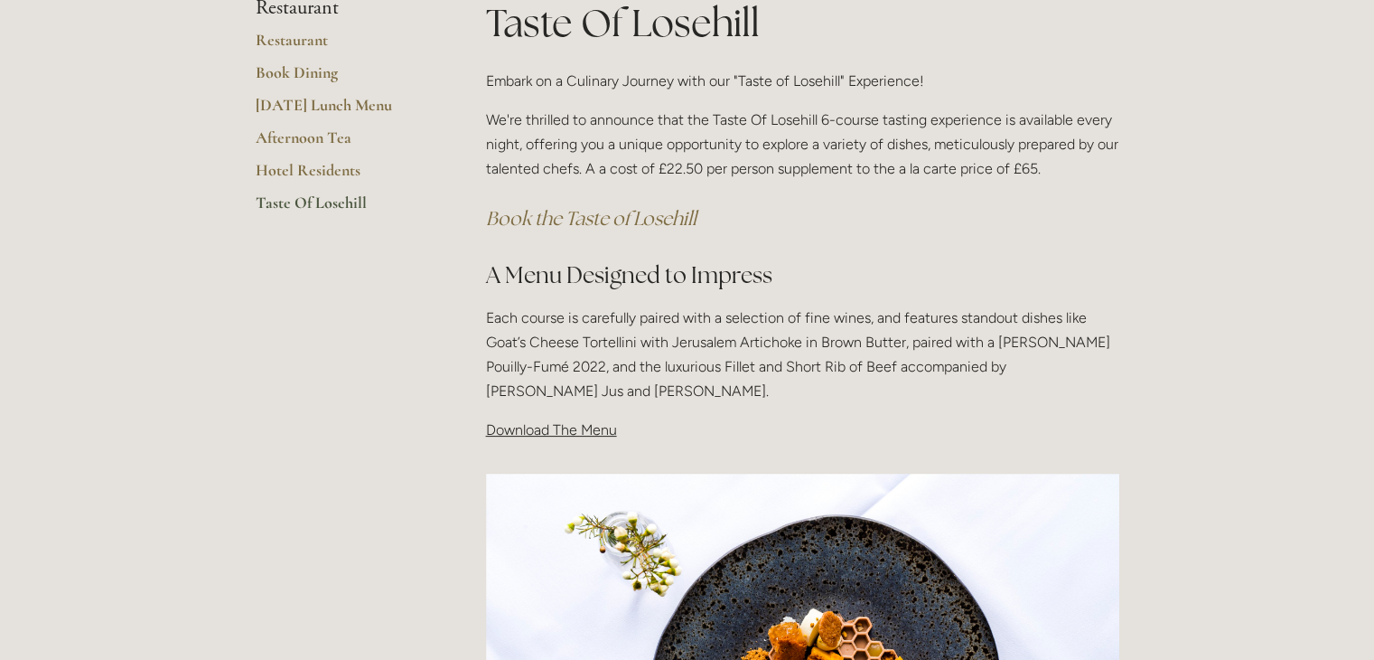
click at [578, 431] on span "Download The Menu" at bounding box center [551, 429] width 131 height 17
click at [492, 435] on span "Download The Menu" at bounding box center [551, 429] width 131 height 17
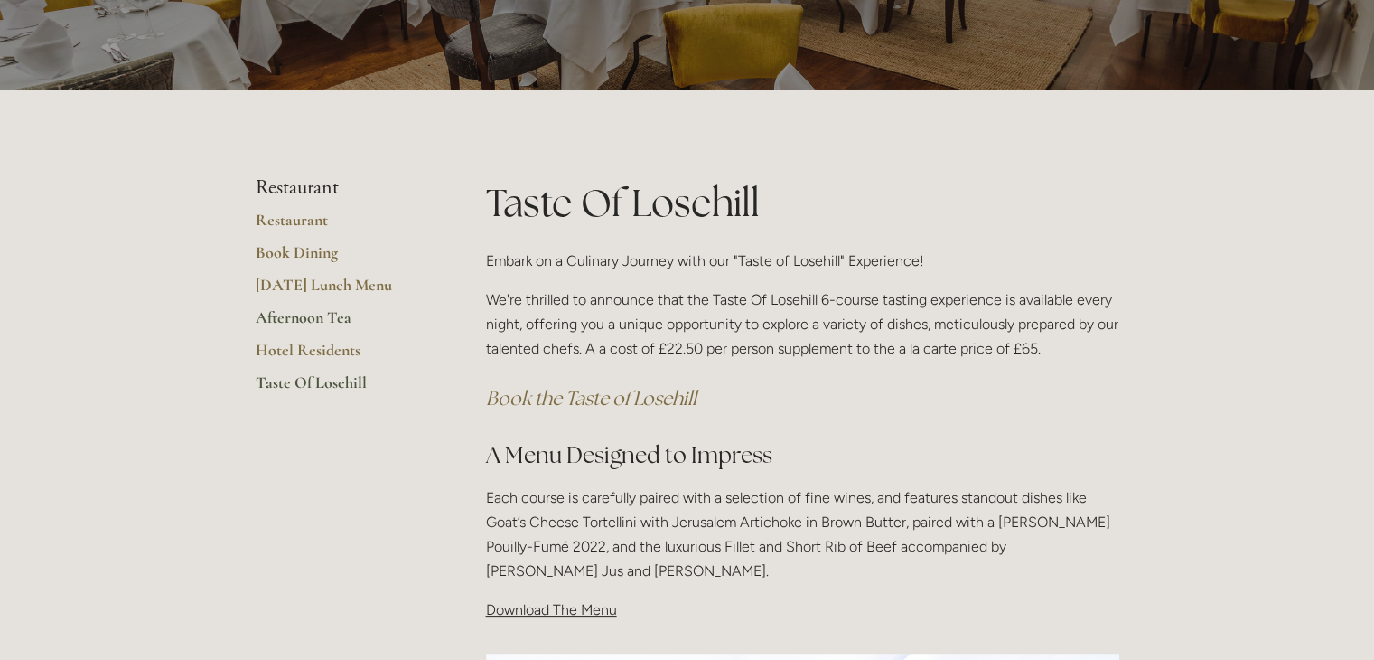
scroll to position [181, 0]
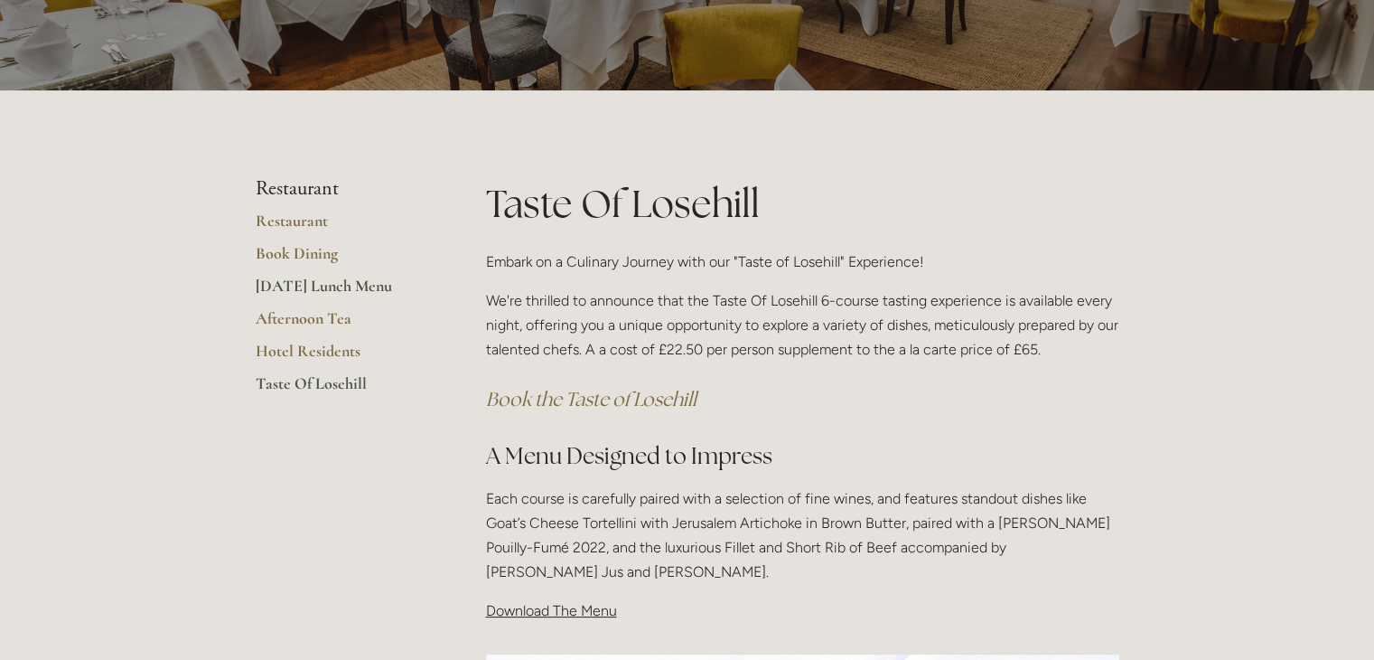
click at [305, 288] on link "[DATE] Lunch Menu" at bounding box center [342, 292] width 173 height 33
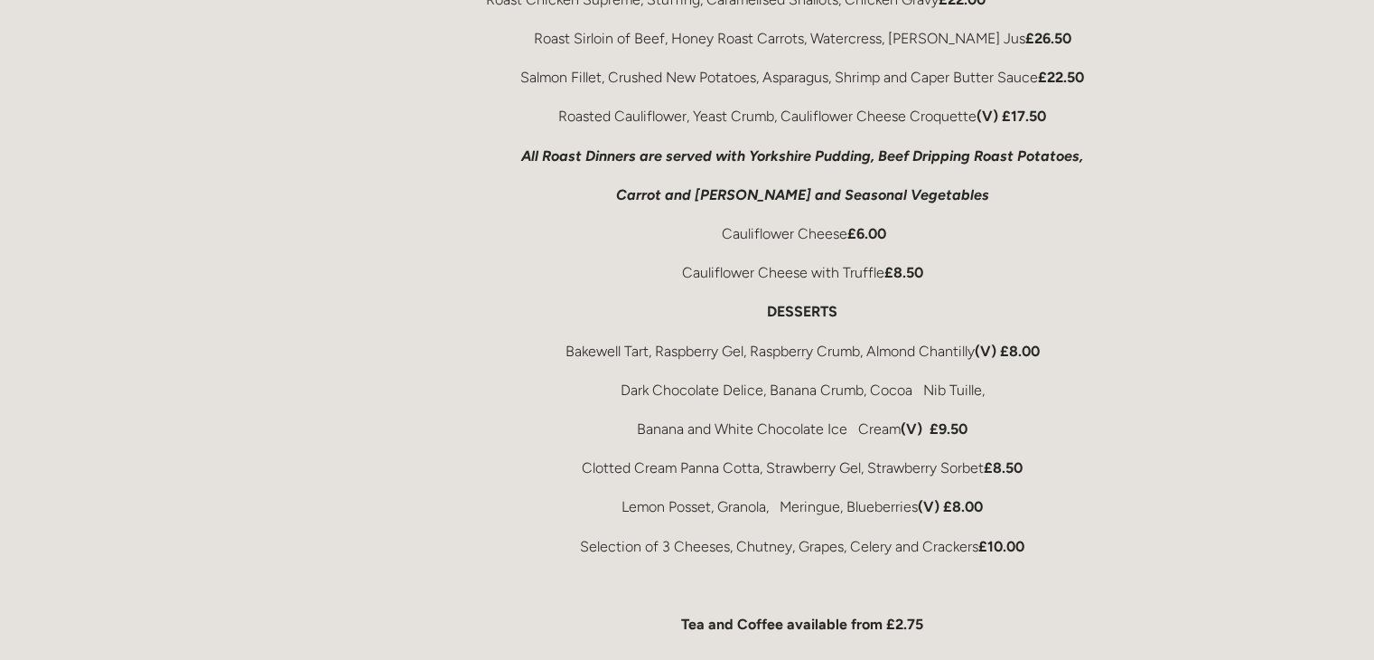
scroll to position [831, 0]
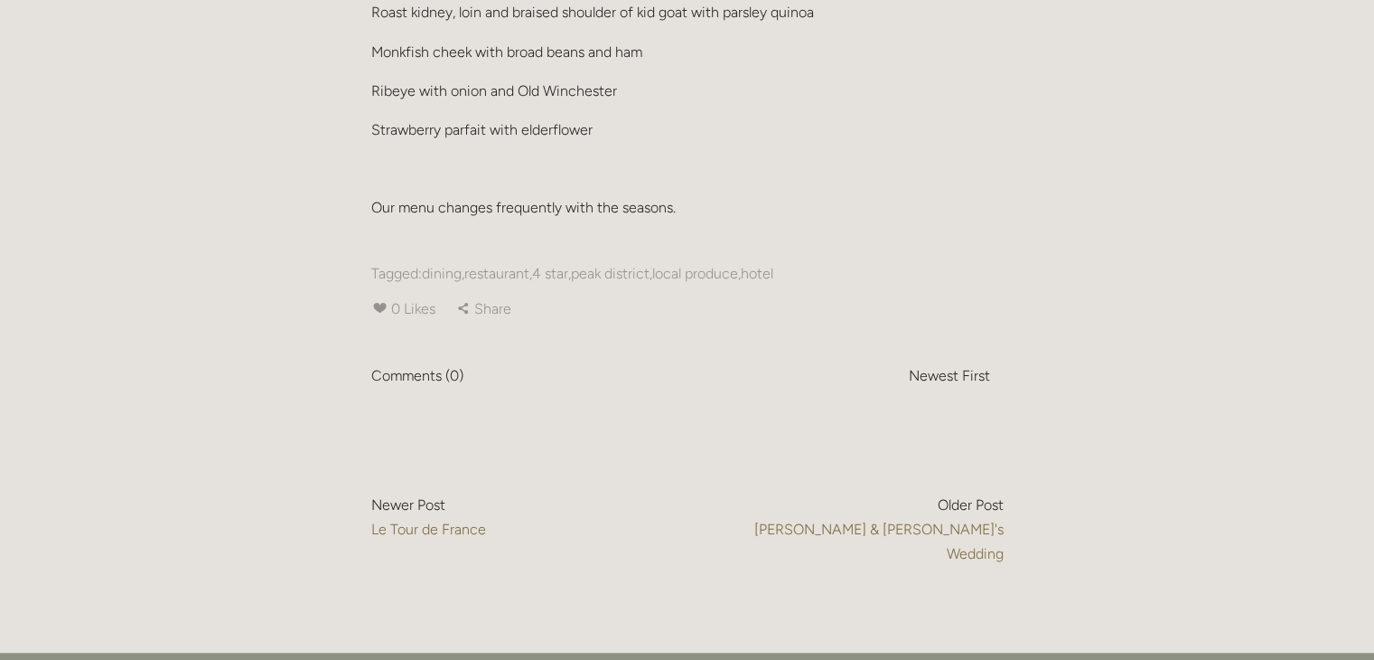
scroll to position [1590, 0]
